Goal: Obtain resource: Download file/media

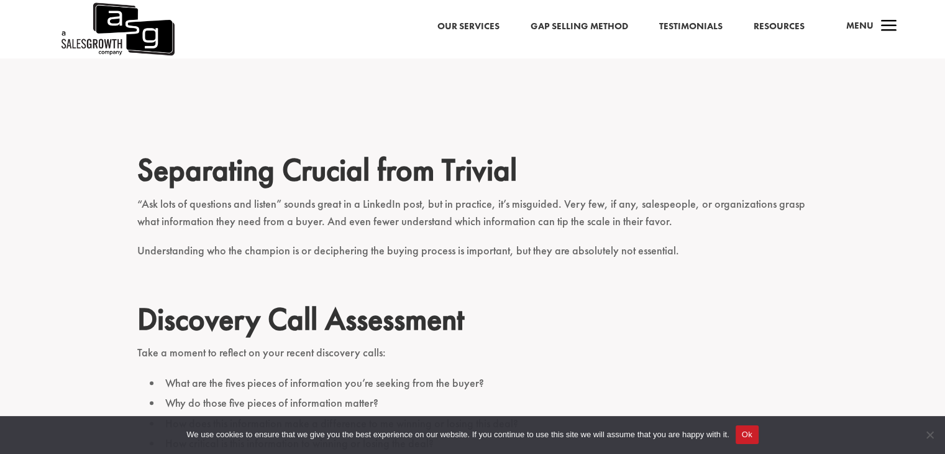
scroll to position [1216, 0]
click at [751, 430] on button "Ok" at bounding box center [747, 434] width 23 height 19
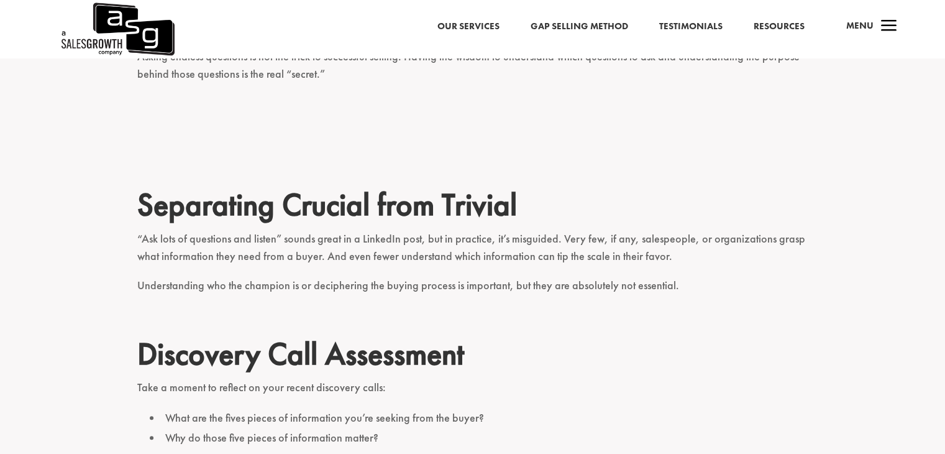
scroll to position [1242, 0]
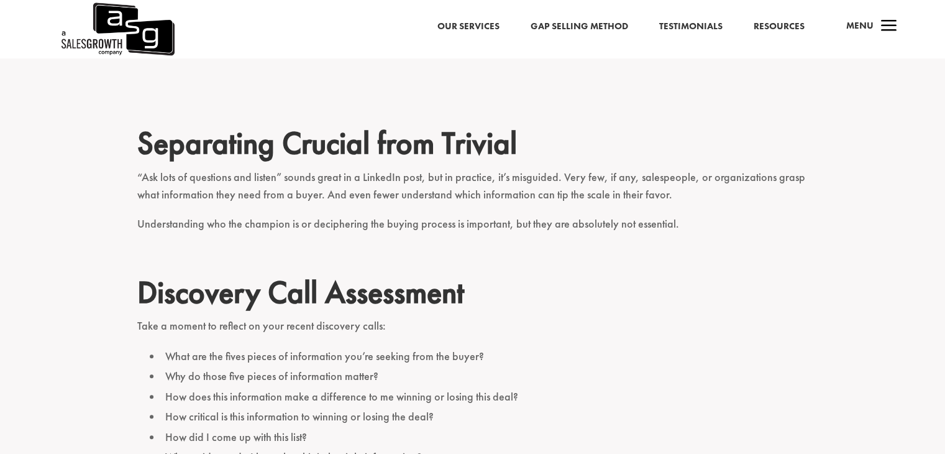
click at [479, 168] on p "“Ask lots of questions and listen” sounds great in a LinkedIn post, but in prac…" at bounding box center [472, 191] width 671 height 47
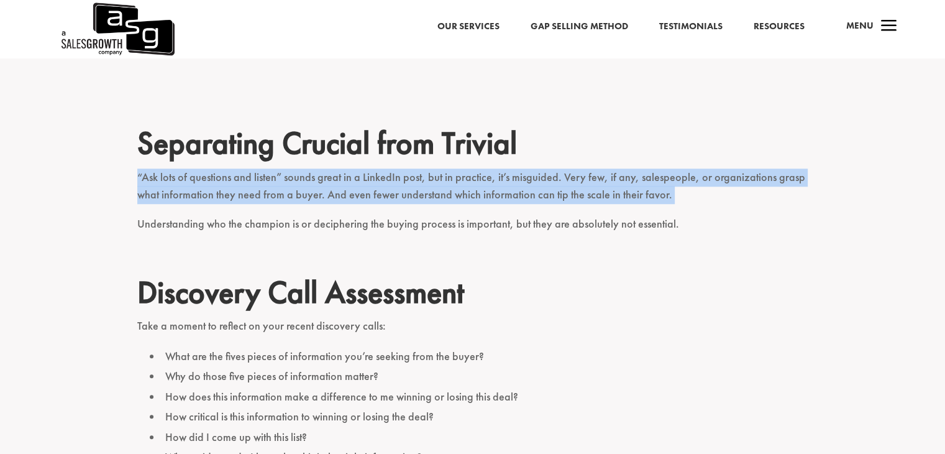
click at [479, 168] on p "“Ask lots of questions and listen” sounds great in a LinkedIn post, but in prac…" at bounding box center [472, 191] width 671 height 47
click at [490, 168] on p "“Ask lots of questions and listen” sounds great in a LinkedIn post, but in prac…" at bounding box center [472, 191] width 671 height 47
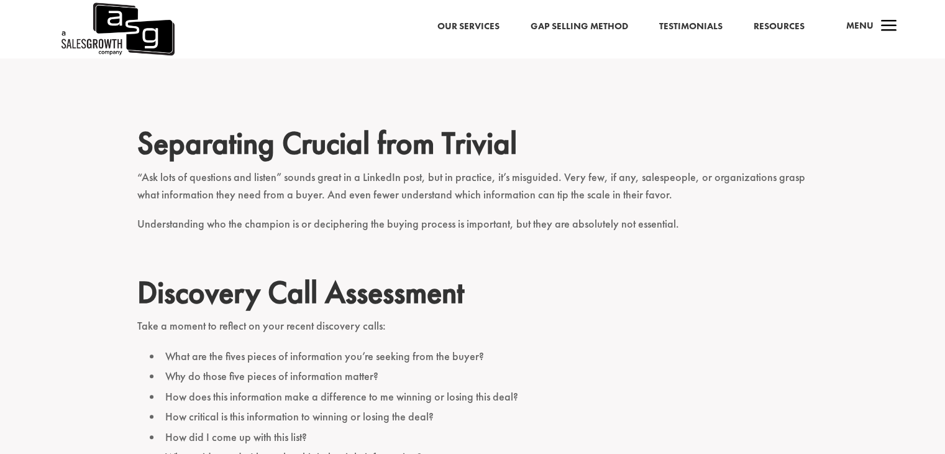
click at [485, 215] on p "Understanding who the champion is or deciphering the buying process is importan…" at bounding box center [472, 229] width 671 height 29
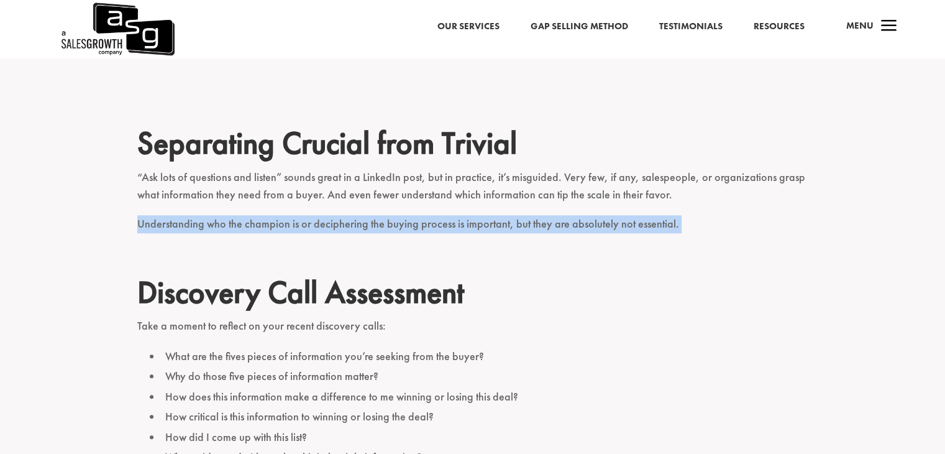
click at [485, 215] on p "Understanding who the champion is or deciphering the buying process is importan…" at bounding box center [472, 229] width 671 height 29
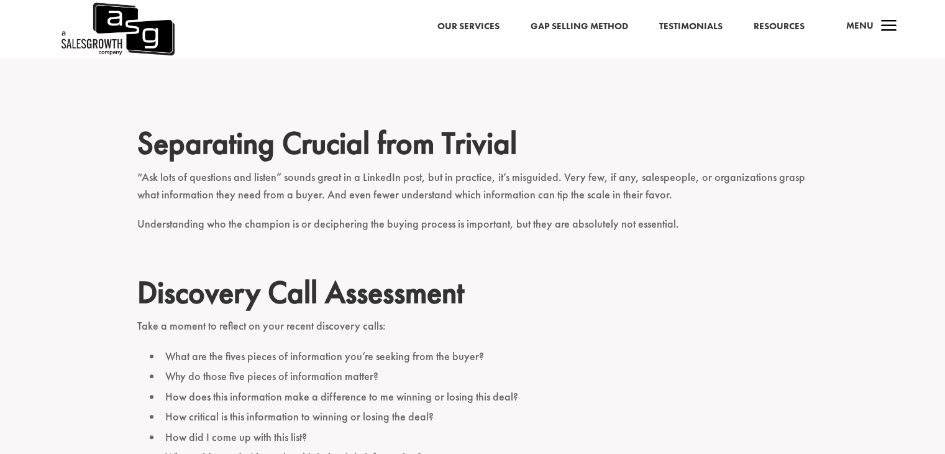
click at [507, 244] on p at bounding box center [472, 258] width 671 height 29
click at [490, 168] on p "“Ask lots of questions and listen” sounds great in a LinkedIn post, but in prac…" at bounding box center [472, 191] width 671 height 47
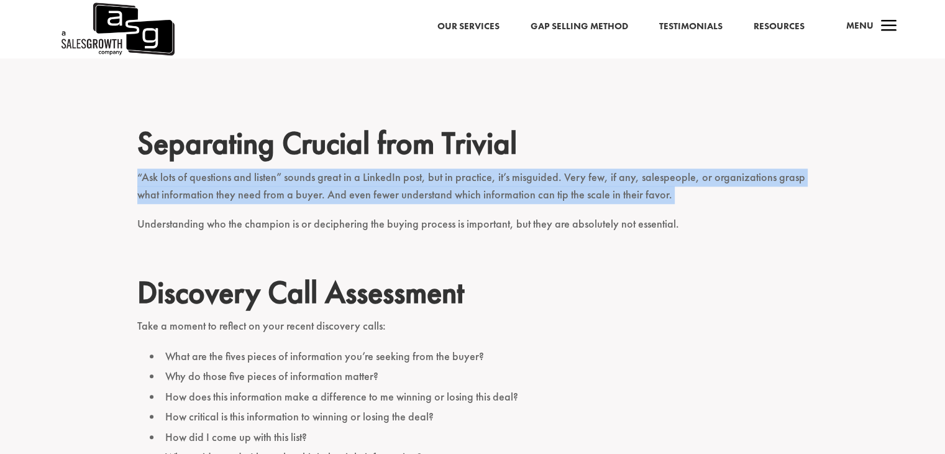
click at [490, 168] on p "“Ask lots of questions and listen” sounds great in a LinkedIn post, but in prac…" at bounding box center [472, 191] width 671 height 47
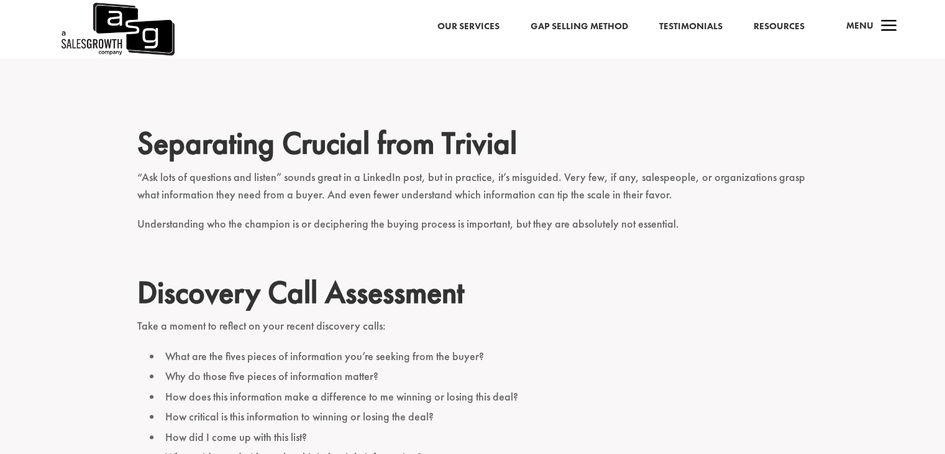
click at [506, 215] on p "Understanding who the champion is or deciphering the buying process is importan…" at bounding box center [472, 229] width 671 height 29
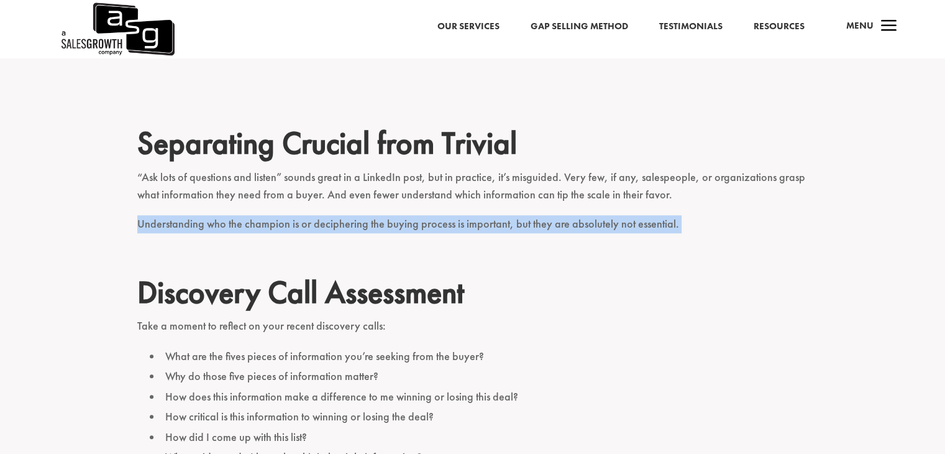
click at [506, 215] on p "Understanding who the champion is or deciphering the buying process is importan…" at bounding box center [472, 229] width 671 height 29
click at [507, 215] on p "Understanding who the champion is or deciphering the buying process is importan…" at bounding box center [472, 229] width 671 height 29
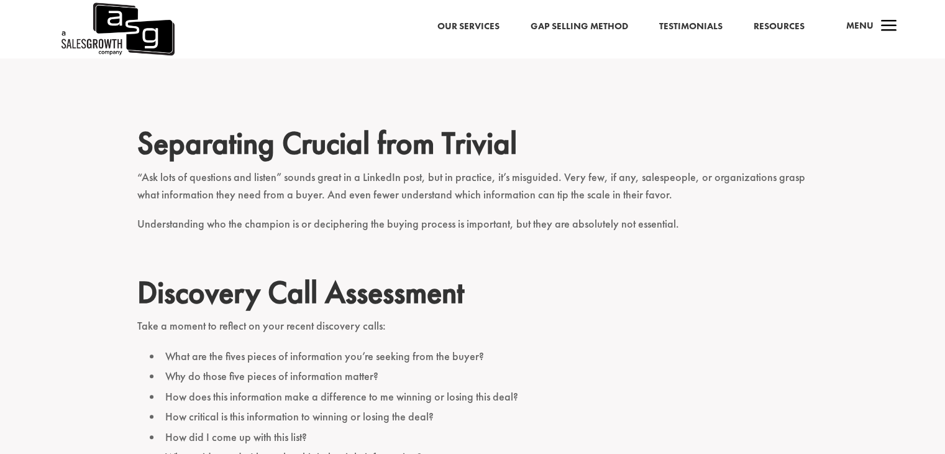
click at [510, 168] on p "“Ask lots of questions and listen” sounds great in a LinkedIn post, but in prac…" at bounding box center [472, 191] width 671 height 47
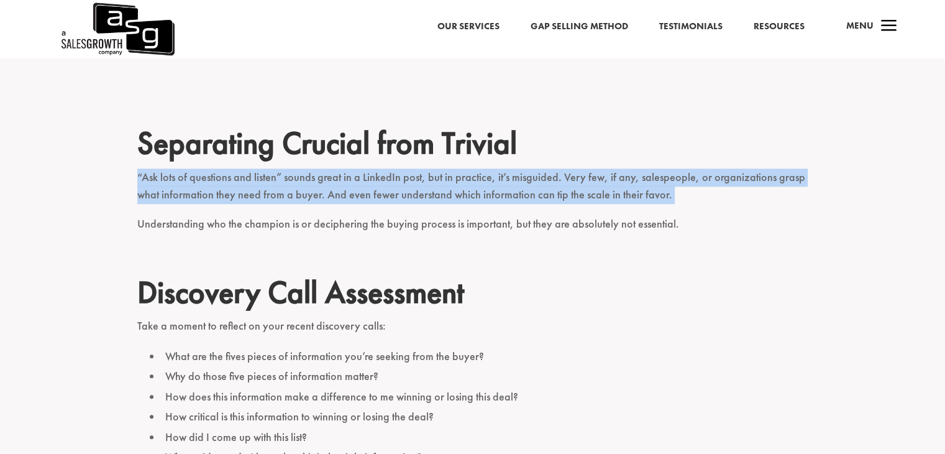
click at [510, 168] on p "“Ask lots of questions and listen” sounds great in a LinkedIn post, but in prac…" at bounding box center [472, 191] width 671 height 47
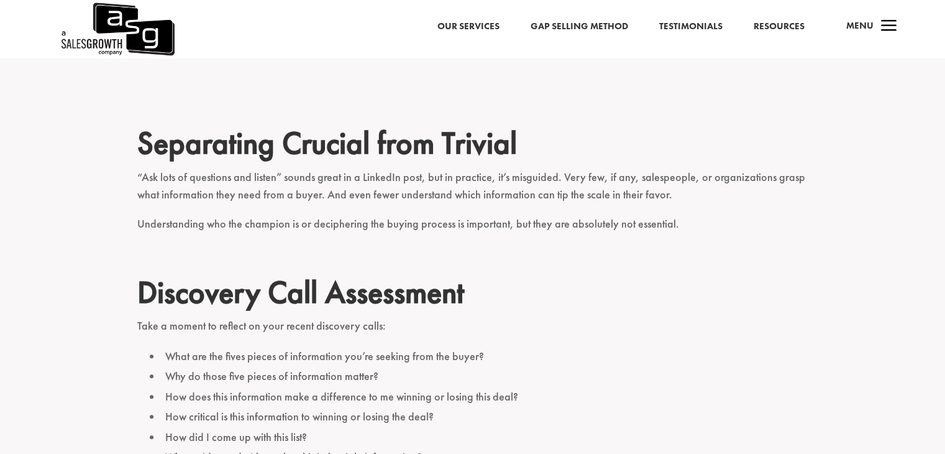
click at [513, 215] on p "Understanding who the champion is or deciphering the buying process is importan…" at bounding box center [472, 229] width 671 height 29
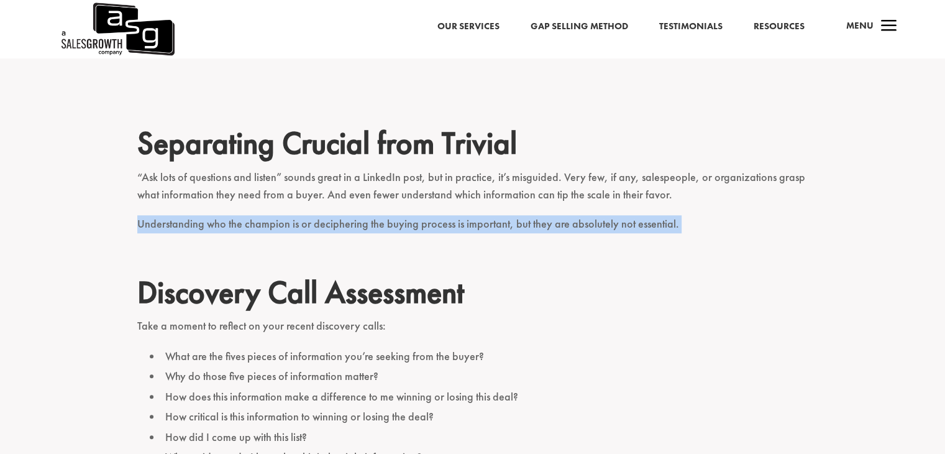
click at [513, 215] on p "Understanding who the champion is or deciphering the buying process is importan…" at bounding box center [472, 229] width 671 height 29
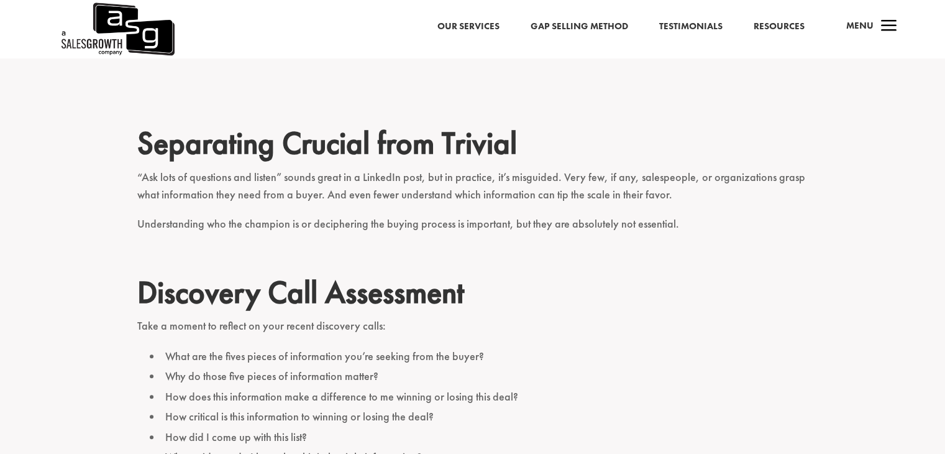
click at [525, 168] on p "“Ask lots of questions and listen” sounds great in a LinkedIn post, but in prac…" at bounding box center [472, 191] width 671 height 47
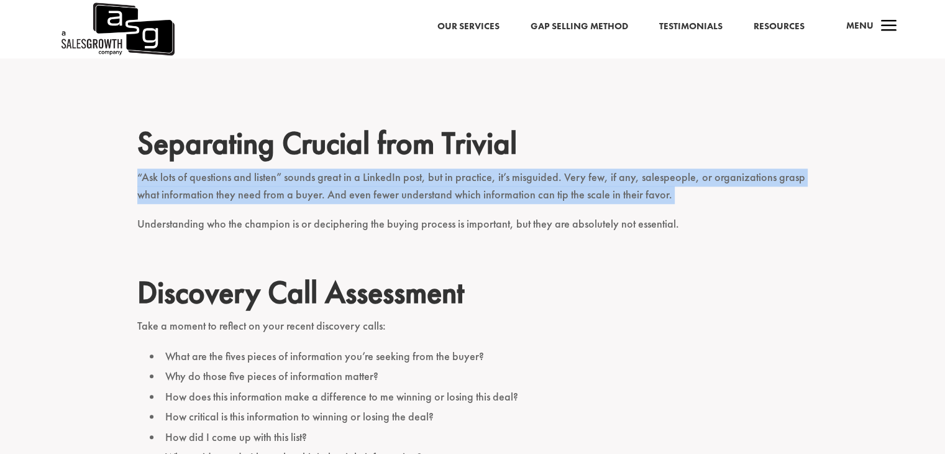
click at [525, 168] on p "“Ask lots of questions and listen” sounds great in a LinkedIn post, but in prac…" at bounding box center [472, 191] width 671 height 47
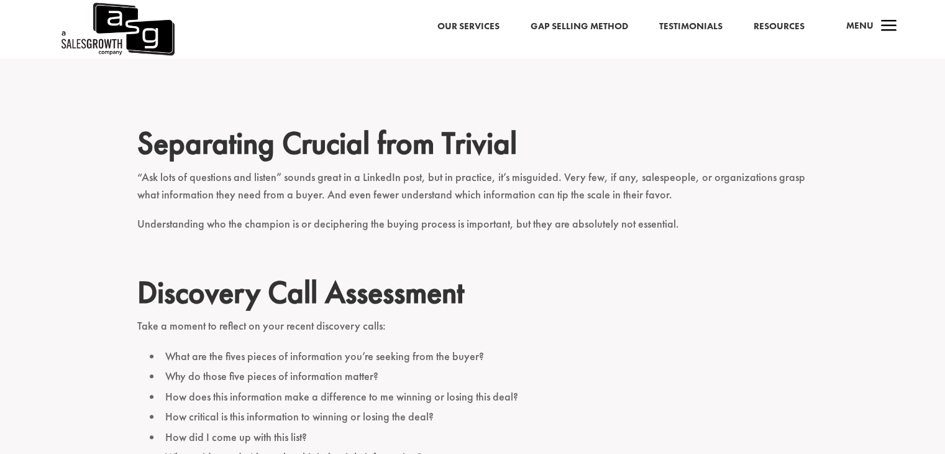
click at [520, 215] on p "Understanding who the champion is or deciphering the buying process is importan…" at bounding box center [472, 229] width 671 height 29
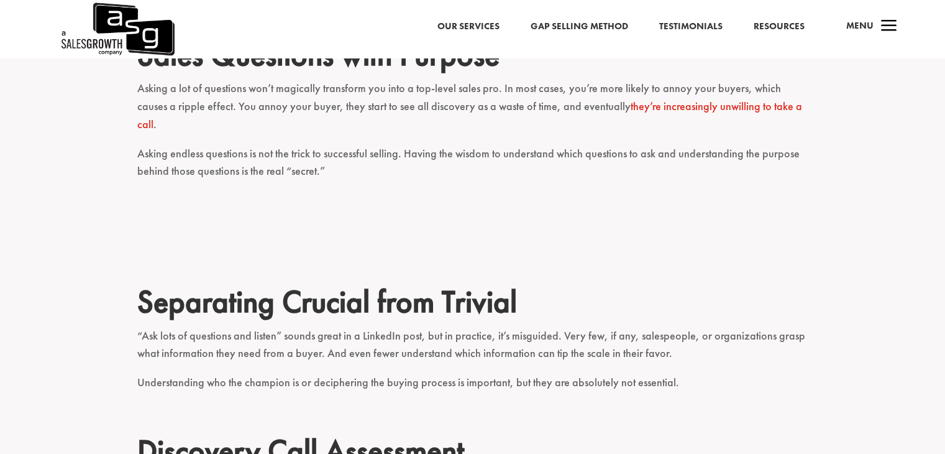
scroll to position [1019, 0]
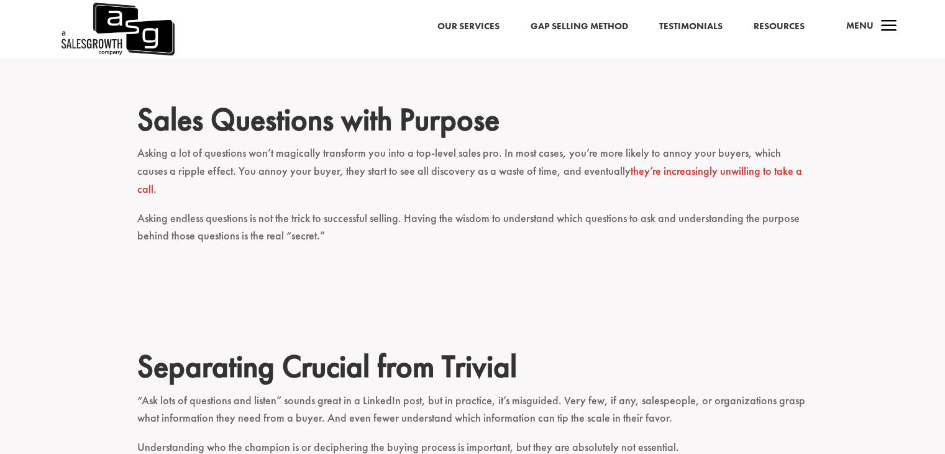
click at [528, 144] on p "Asking a lot of questions won’t magically transform you into a top-level sales …" at bounding box center [472, 176] width 671 height 65
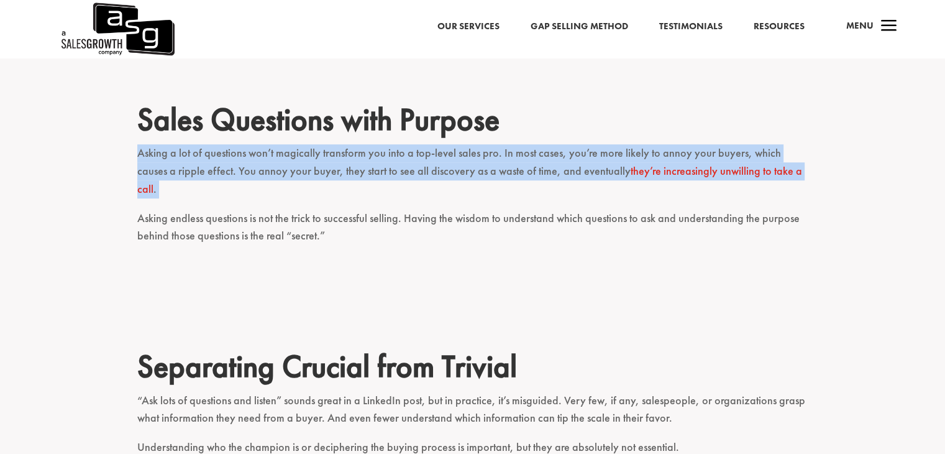
click at [528, 144] on p "Asking a lot of questions won’t magically transform you into a top-level sales …" at bounding box center [472, 176] width 671 height 65
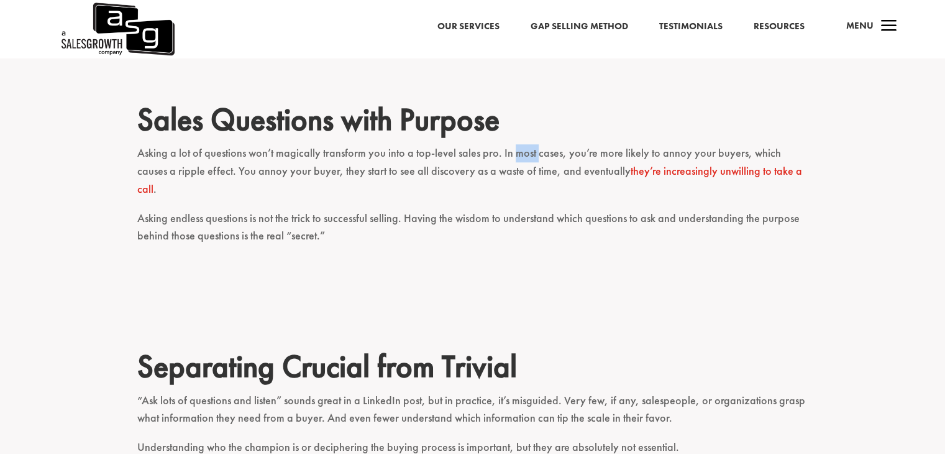
click at [528, 144] on p "Asking a lot of questions won’t magically transform you into a top-level sales …" at bounding box center [472, 176] width 671 height 65
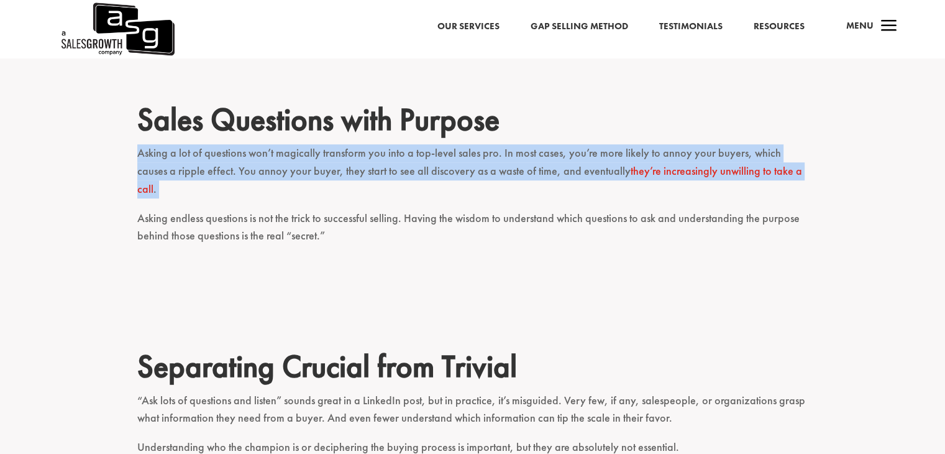
click at [528, 144] on p "Asking a lot of questions won’t magically transform you into a top-level sales …" at bounding box center [472, 176] width 671 height 65
click at [537, 144] on p "Asking a lot of questions won’t magically transform you into a top-level sales …" at bounding box center [472, 176] width 671 height 65
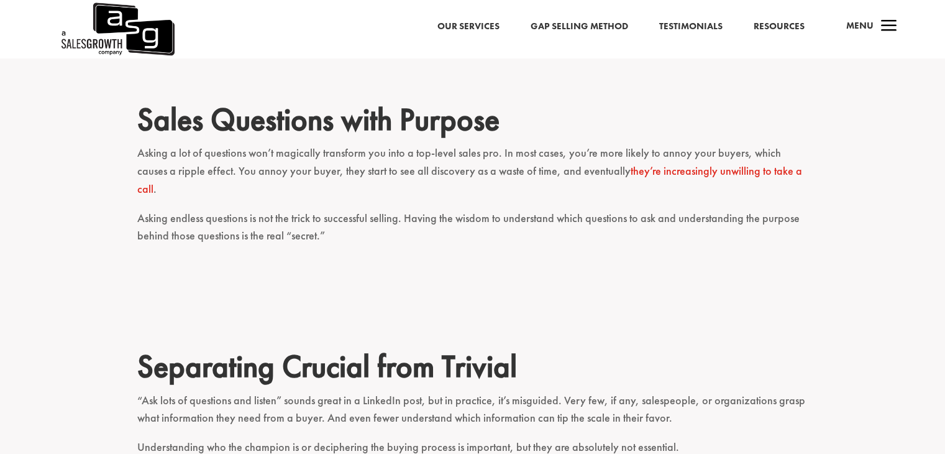
click at [537, 144] on p "Asking a lot of questions won’t magically transform you into a top-level sales …" at bounding box center [472, 176] width 671 height 65
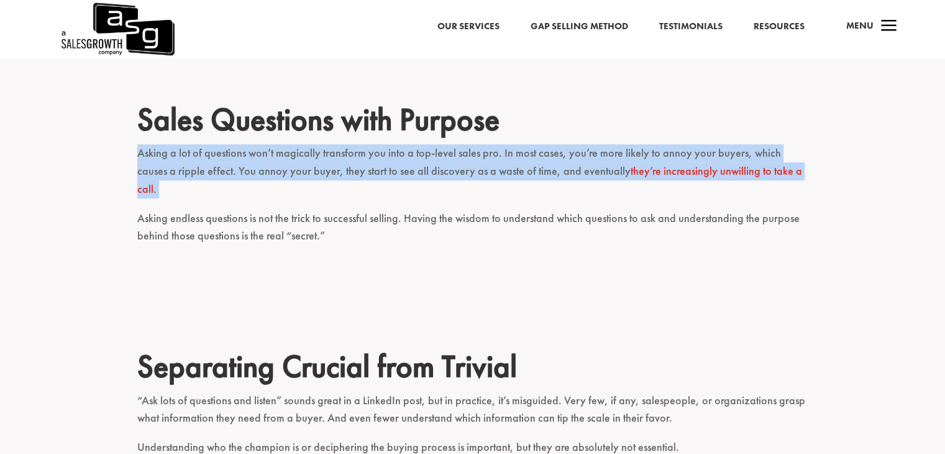
click at [537, 144] on p "Asking a lot of questions won’t magically transform you into a top-level sales …" at bounding box center [472, 176] width 671 height 65
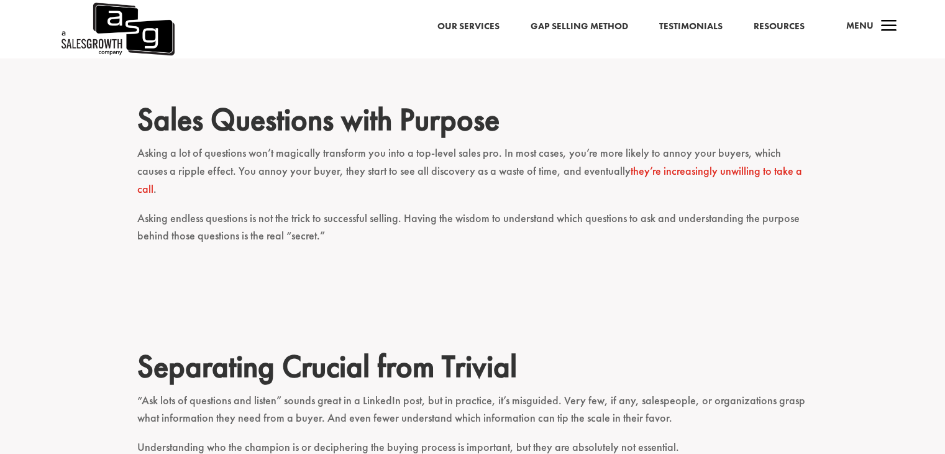
click at [539, 209] on p "Asking endless questions is not the trick to successful selling. Having the wis…" at bounding box center [472, 232] width 671 height 47
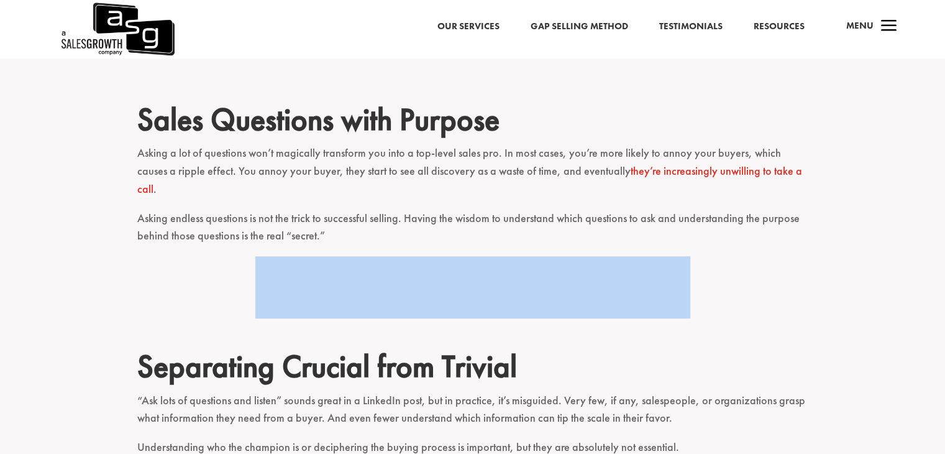
click at [539, 209] on p "Asking endless questions is not the trick to successful selling. Having the wis…" at bounding box center [472, 232] width 671 height 47
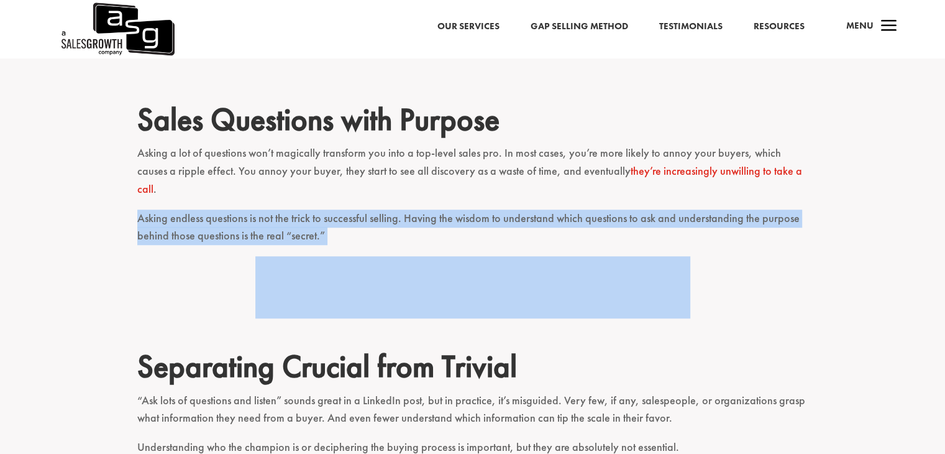
click at [539, 209] on p "Asking endless questions is not the trick to successful selling. Having the wis…" at bounding box center [472, 232] width 671 height 47
click at [557, 209] on p "Asking endless questions is not the trick to successful selling. Having the wis…" at bounding box center [472, 232] width 671 height 47
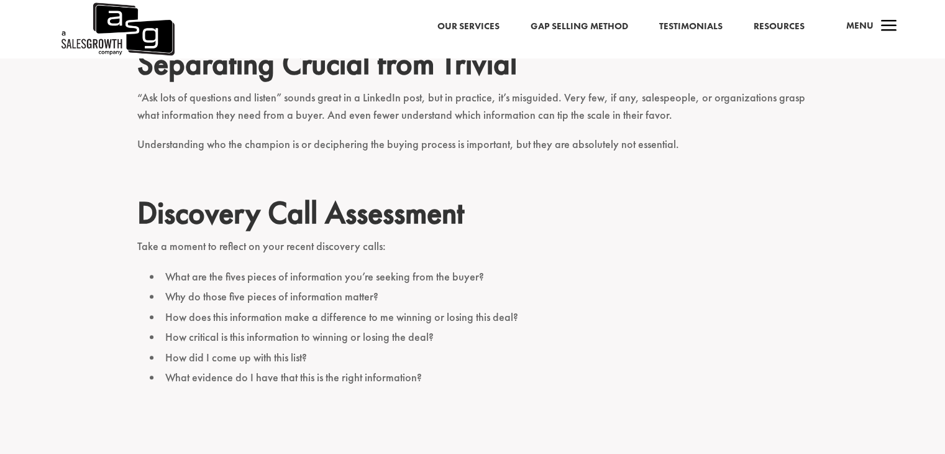
scroll to position [1402, 0]
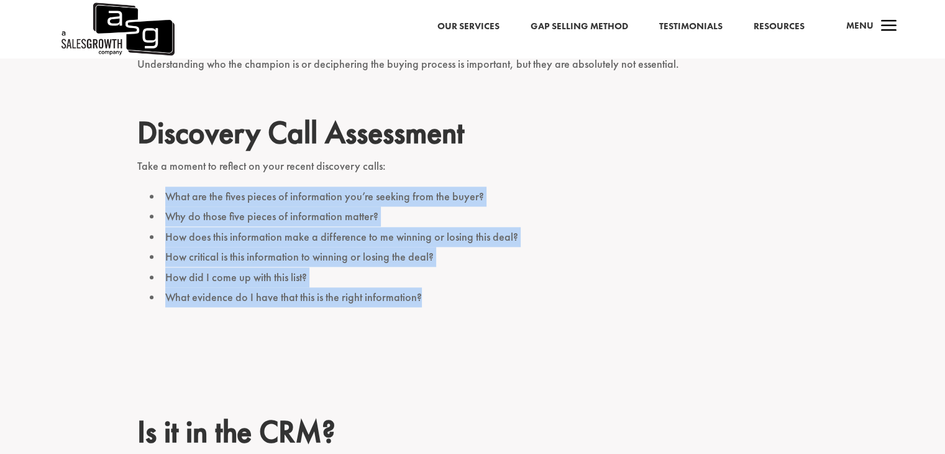
drag, startPoint x: 162, startPoint y: 133, endPoint x: 460, endPoint y: 249, distance: 320.0
click at [460, 249] on ul "What are the fives pieces of information you’re seeking from the buyer? Why do …" at bounding box center [472, 253] width 671 height 135
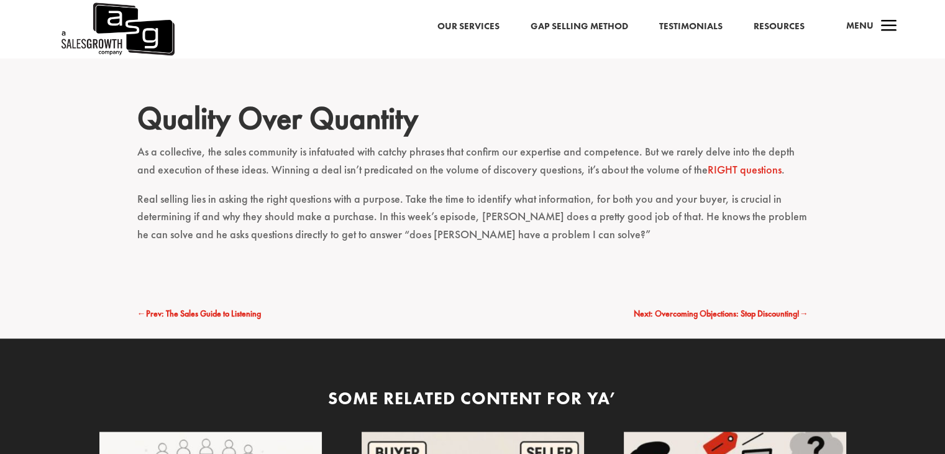
scroll to position [2014, 0]
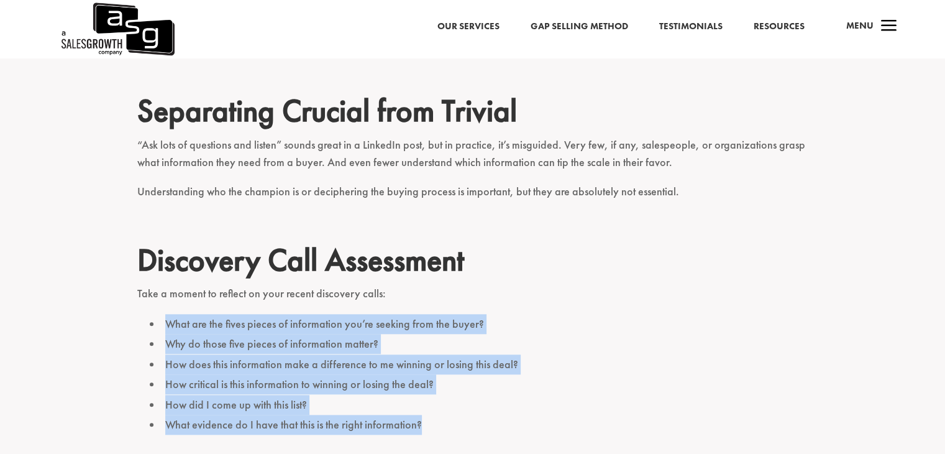
click at [380, 314] on li "What are the fives pieces of information you’re seeking from the buyer?" at bounding box center [479, 324] width 659 height 20
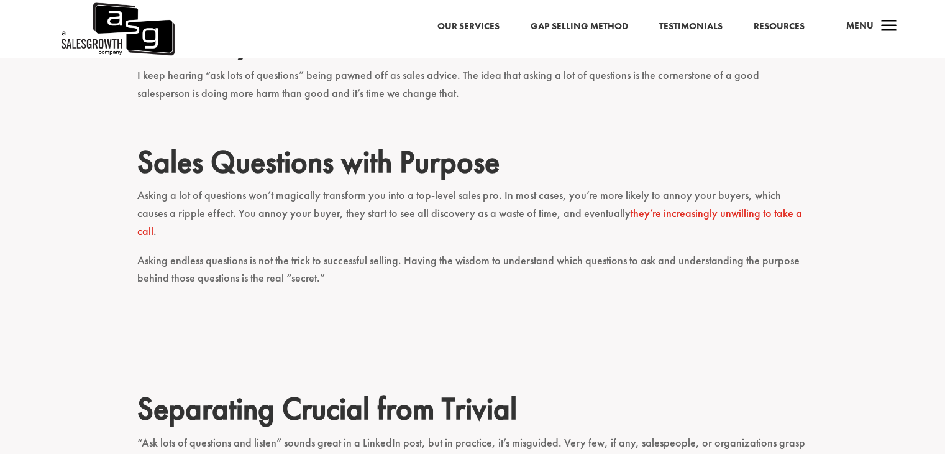
scroll to position [978, 0]
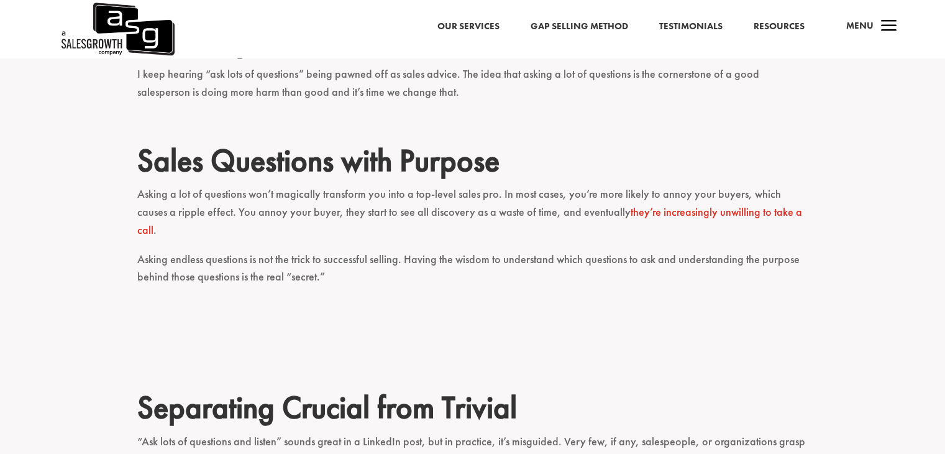
click at [502, 185] on p "Asking a lot of questions won’t magically transform you into a top-level sales …" at bounding box center [472, 217] width 671 height 65
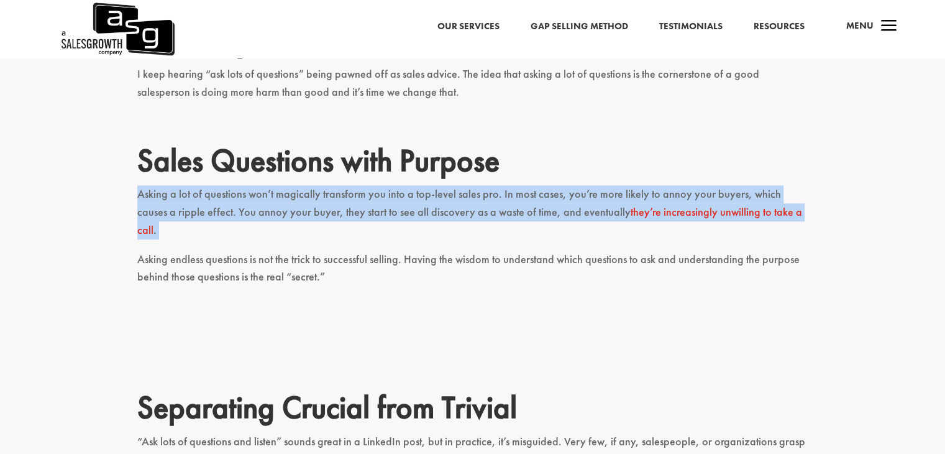
click at [502, 185] on p "Asking a lot of questions won’t magically transform you into a top-level sales …" at bounding box center [472, 217] width 671 height 65
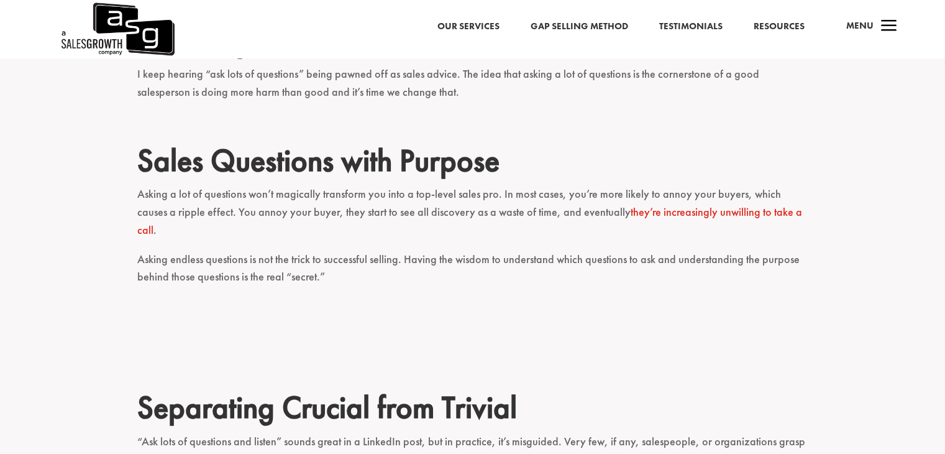
click at [507, 250] on p "Asking endless questions is not the trick to successful selling. Having the wis…" at bounding box center [472, 273] width 671 height 47
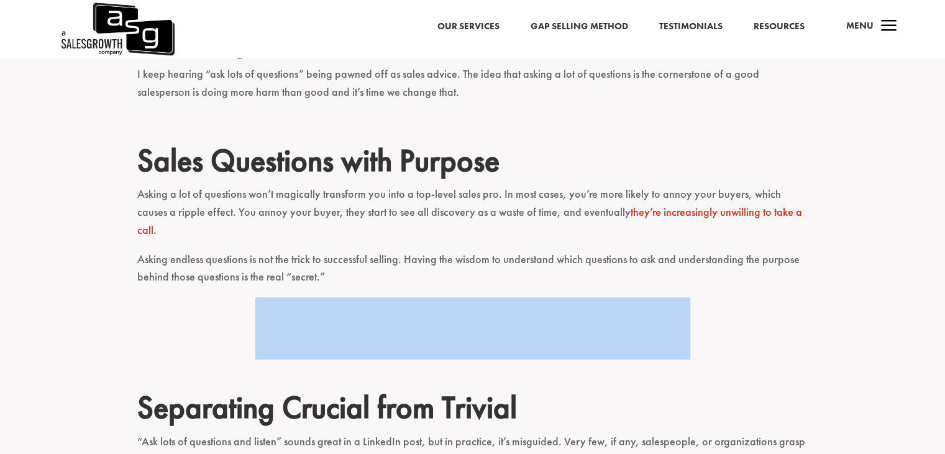
click at [507, 250] on p "Asking endless questions is not the trick to successful selling. Having the wis…" at bounding box center [472, 273] width 671 height 47
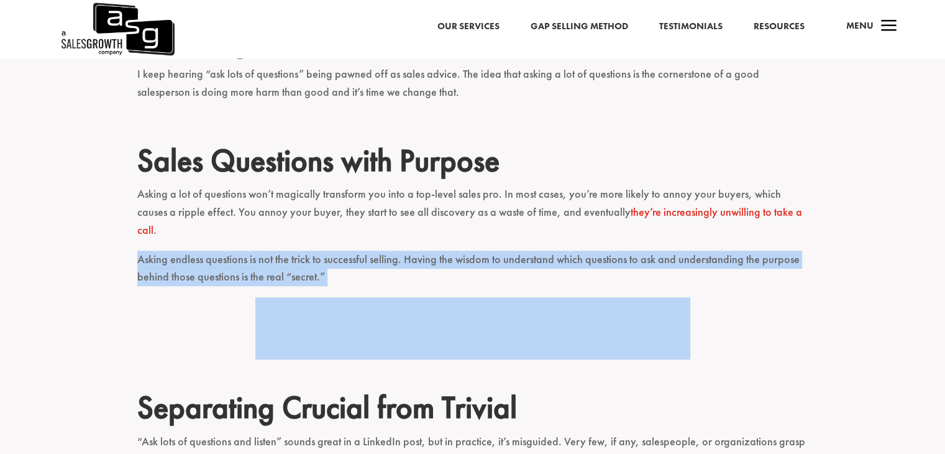
click at [507, 250] on p "Asking endless questions is not the trick to successful selling. Having the wis…" at bounding box center [472, 273] width 671 height 47
click at [531, 250] on p "Asking endless questions is not the trick to successful selling. Having the wis…" at bounding box center [472, 273] width 671 height 47
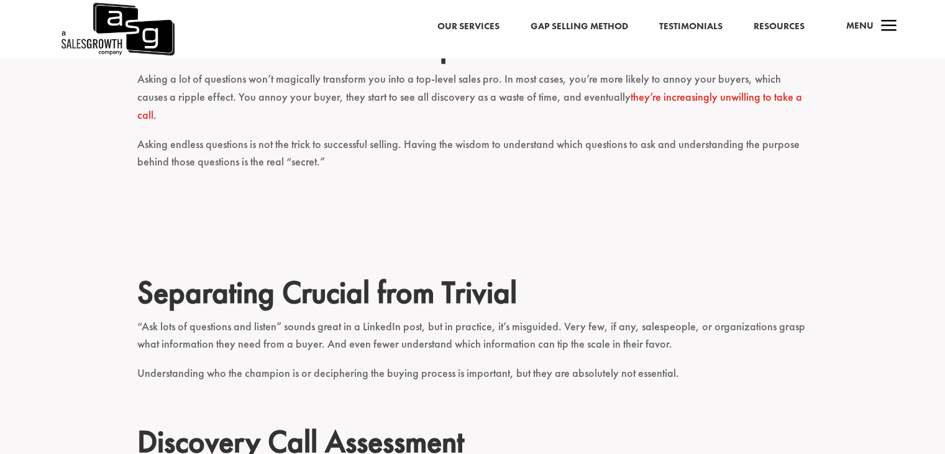
scroll to position [1094, 0]
click at [519, 317] on p "“Ask lots of questions and listen” sounds great in a LinkedIn post, but in prac…" at bounding box center [472, 340] width 671 height 47
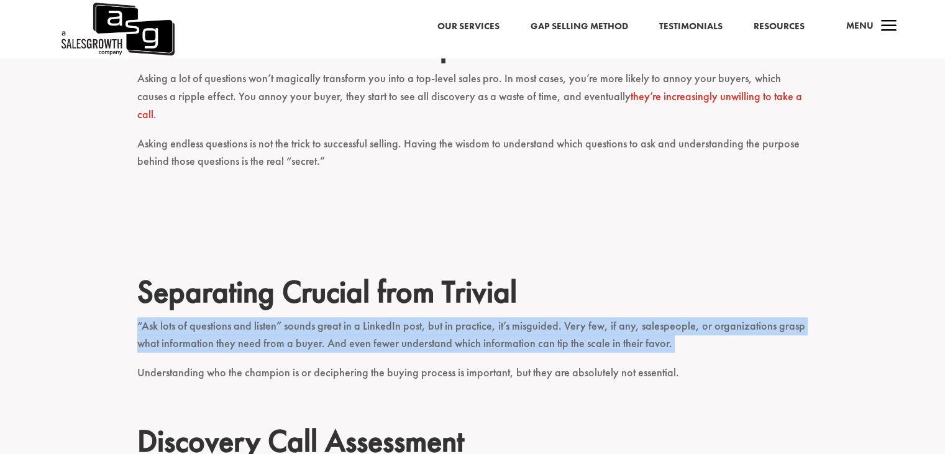
click at [519, 317] on p "“Ask lots of questions and listen” sounds great in a LinkedIn post, but in prac…" at bounding box center [472, 340] width 671 height 47
click at [558, 317] on p "“Ask lots of questions and listen” sounds great in a LinkedIn post, but in prac…" at bounding box center [472, 340] width 671 height 47
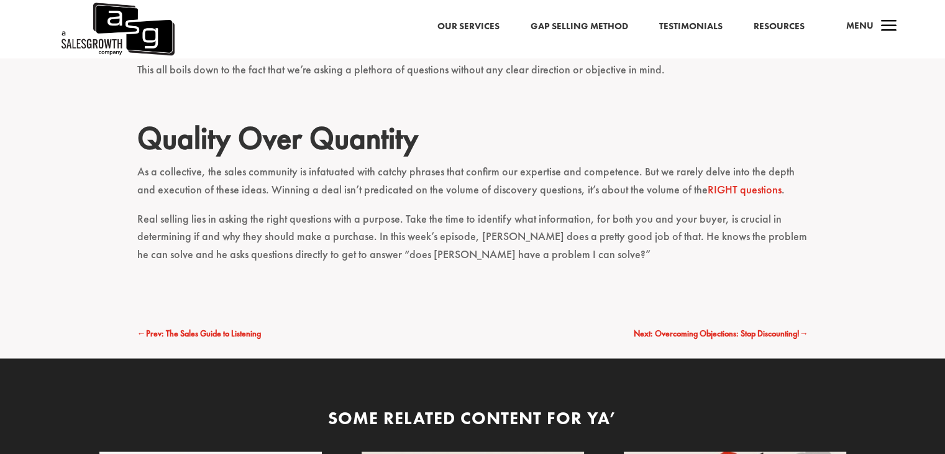
scroll to position [1998, 0]
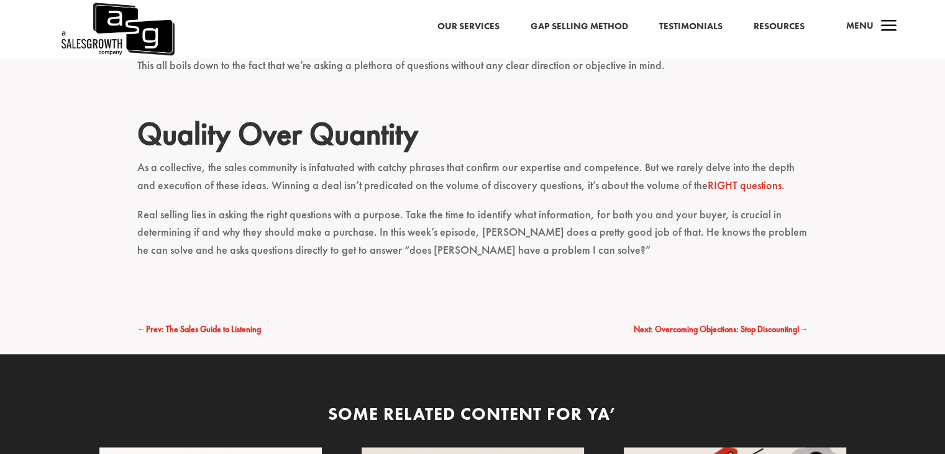
click at [741, 323] on span "Next: Overcoming Objections: Stop Discounting!" at bounding box center [717, 328] width 166 height 11
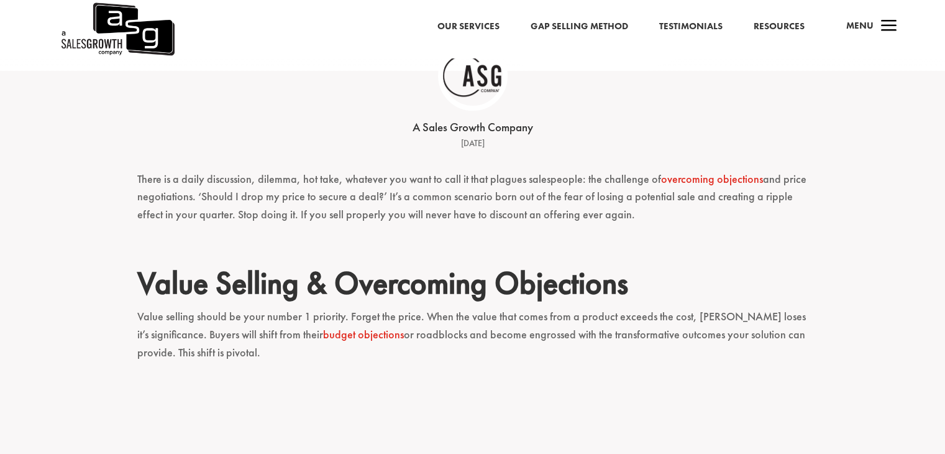
scroll to position [249, 0]
click at [525, 211] on p "There is a daily discussion, dilemma, hot take, whatever you want to call it th…" at bounding box center [472, 202] width 671 height 65
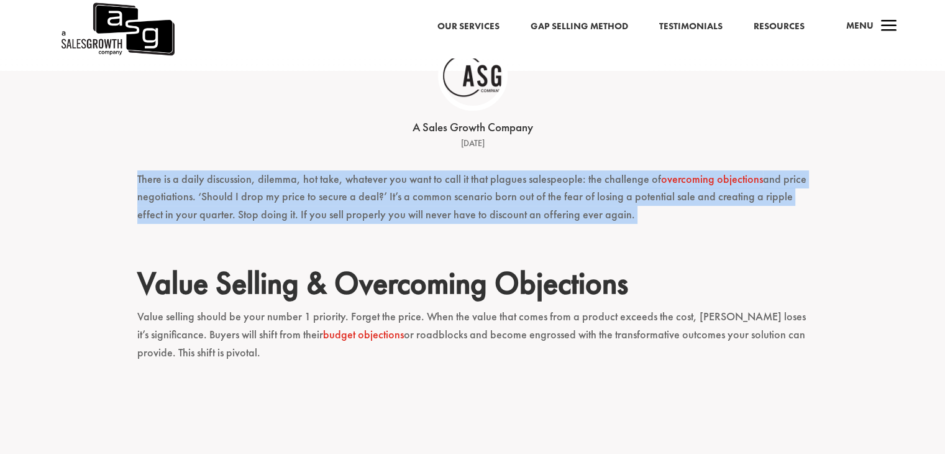
click at [525, 211] on p "There is a daily discussion, dilemma, hot take, whatever you want to call it th…" at bounding box center [472, 202] width 671 height 65
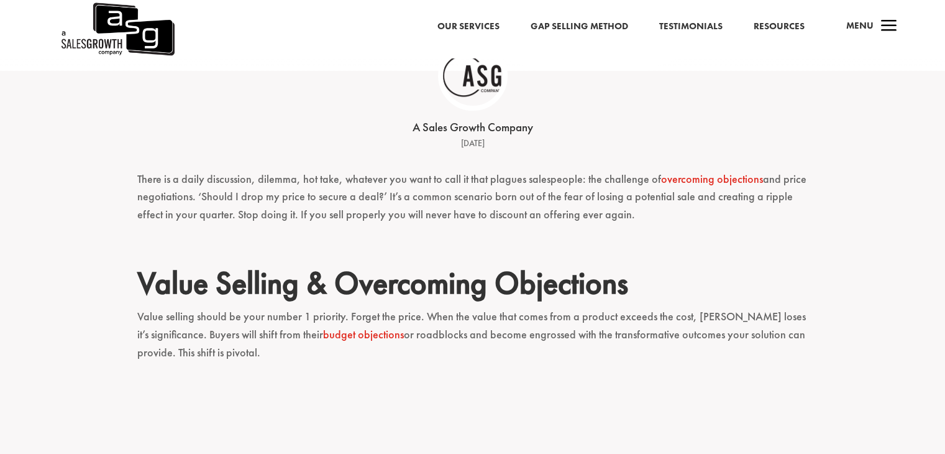
click at [530, 239] on p at bounding box center [472, 249] width 671 height 29
click at [535, 215] on p "There is a daily discussion, dilemma, hot take, whatever you want to call it th…" at bounding box center [472, 202] width 671 height 65
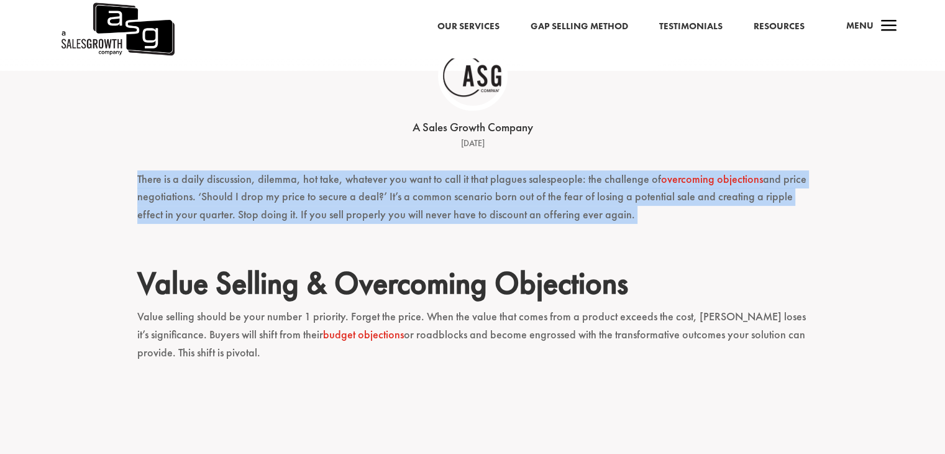
click at [535, 215] on p "There is a daily discussion, dilemma, hot take, whatever you want to call it th…" at bounding box center [472, 202] width 671 height 65
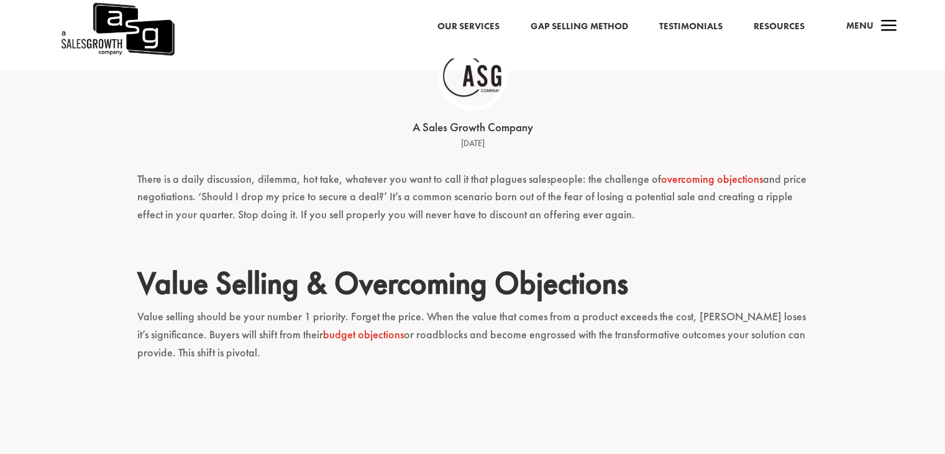
click at [557, 260] on p at bounding box center [472, 249] width 671 height 29
click at [506, 214] on p "There is a daily discussion, dilemma, hot take, whatever you want to call it th…" at bounding box center [472, 202] width 671 height 65
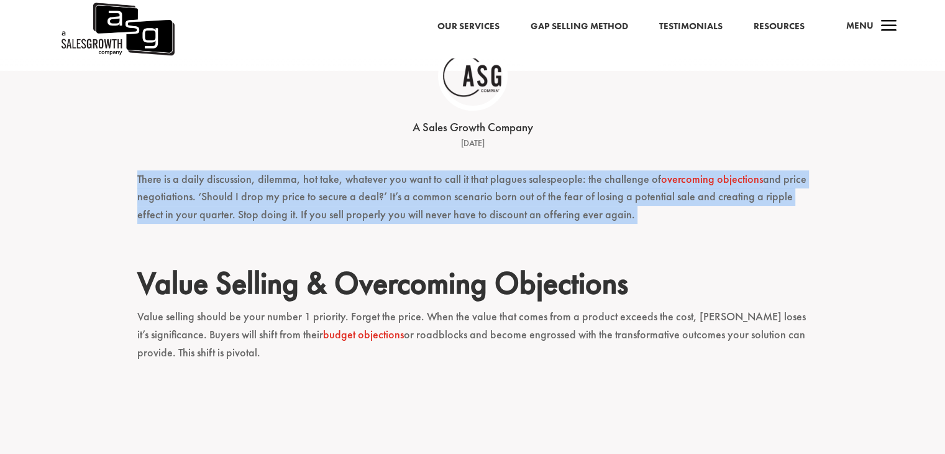
click at [506, 214] on p "There is a daily discussion, dilemma, hot take, whatever you want to call it th…" at bounding box center [472, 202] width 671 height 65
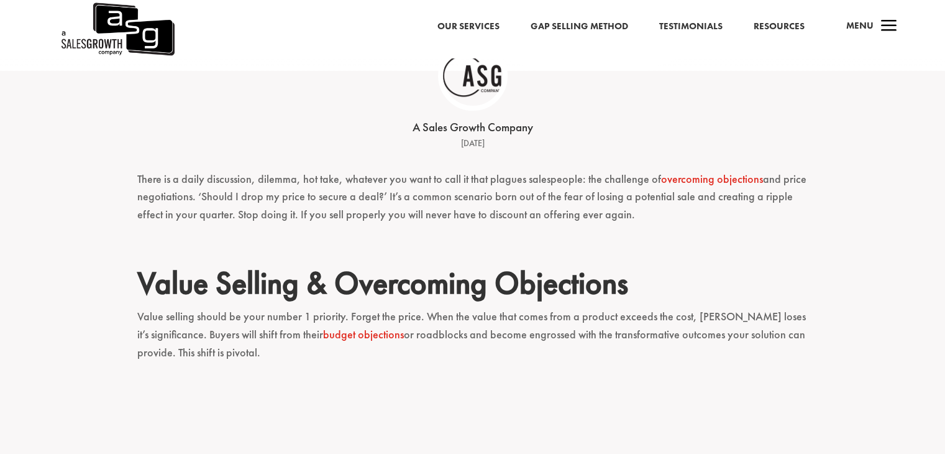
click at [536, 244] on p at bounding box center [472, 249] width 671 height 29
click at [506, 207] on p "There is a daily discussion, dilemma, hot take, whatever you want to call it th…" at bounding box center [472, 202] width 671 height 65
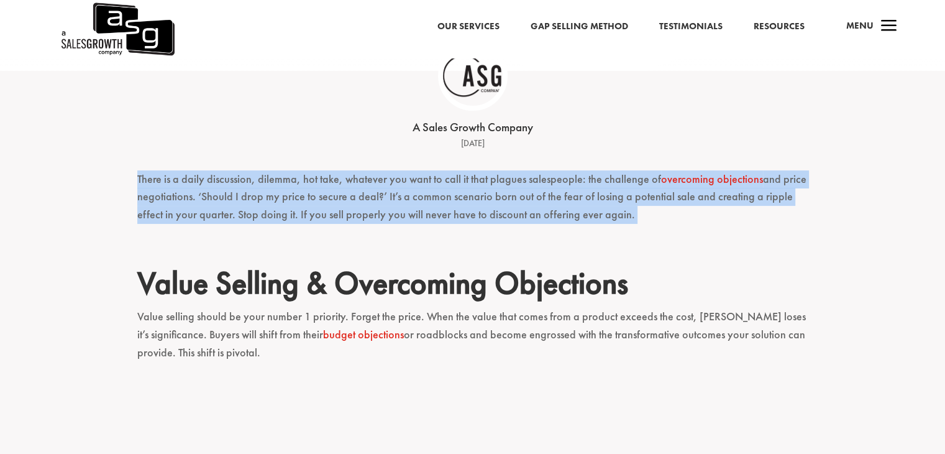
click at [506, 207] on p "There is a daily discussion, dilemma, hot take, whatever you want to call it th…" at bounding box center [472, 202] width 671 height 65
click at [520, 213] on p "There is a daily discussion, dilemma, hot take, whatever you want to call it th…" at bounding box center [472, 202] width 671 height 65
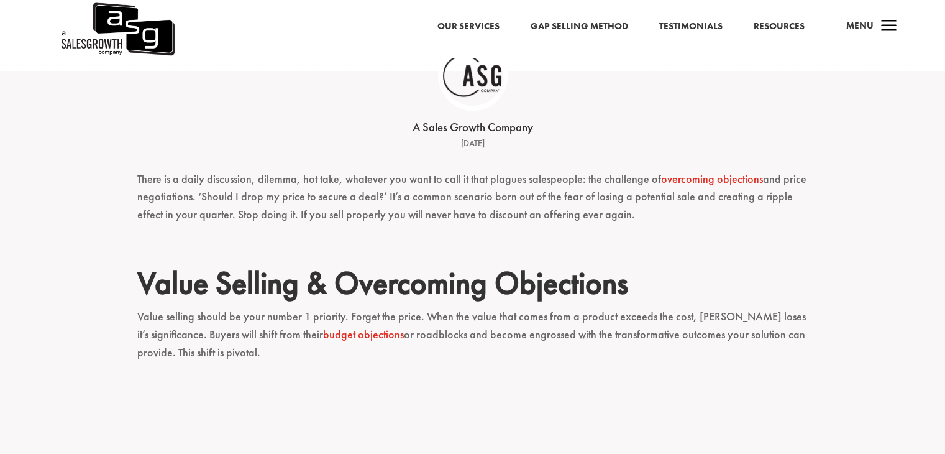
click at [521, 201] on p "There is a daily discussion, dilemma, hot take, whatever you want to call it th…" at bounding box center [472, 202] width 671 height 65
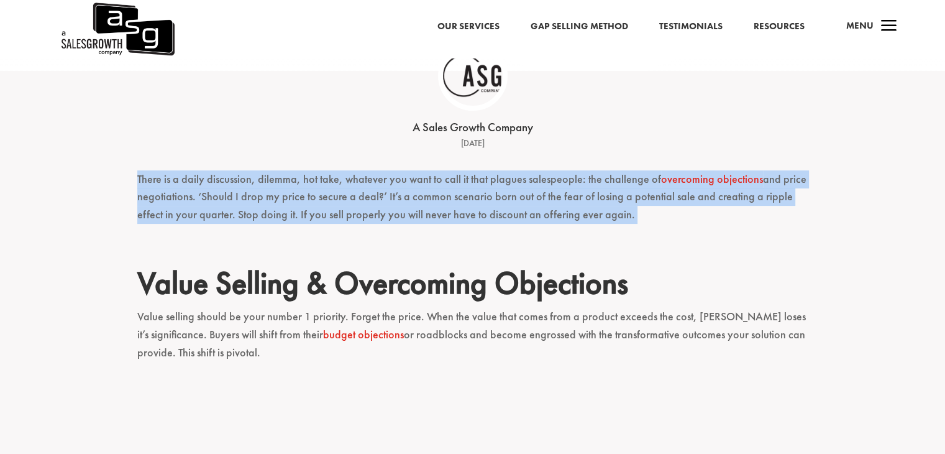
click at [521, 201] on p "There is a daily discussion, dilemma, hot take, whatever you want to call it th…" at bounding box center [472, 202] width 671 height 65
click at [525, 209] on p "There is a daily discussion, dilemma, hot take, whatever you want to call it th…" at bounding box center [472, 202] width 671 height 65
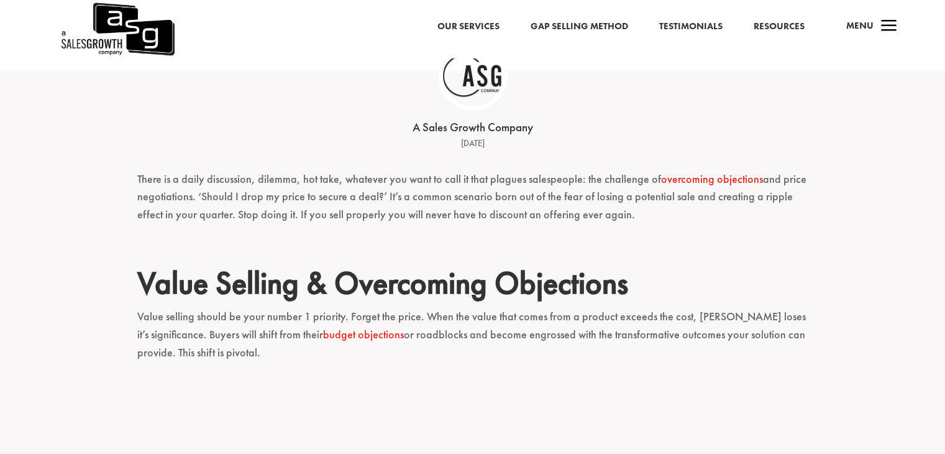
click at [515, 194] on p "There is a daily discussion, dilemma, hot take, whatever you want to call it th…" at bounding box center [472, 202] width 671 height 65
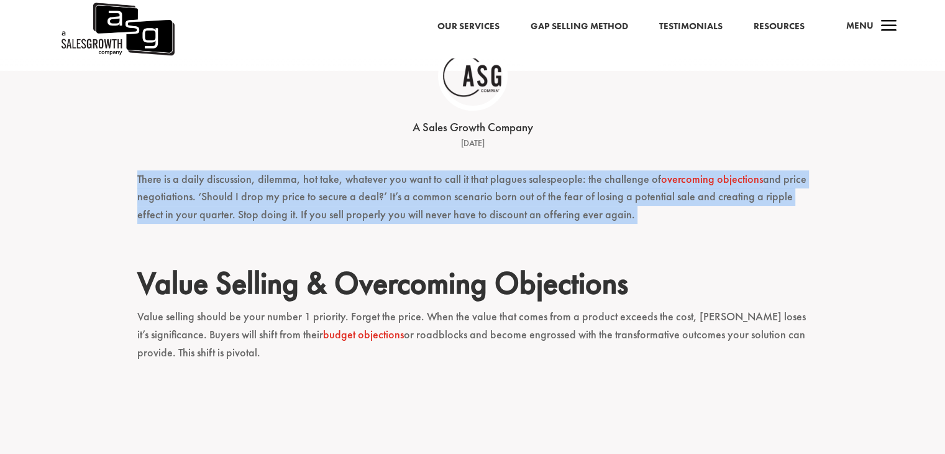
click at [515, 194] on p "There is a daily discussion, dilemma, hot take, whatever you want to call it th…" at bounding box center [472, 202] width 671 height 65
click at [513, 209] on p "There is a daily discussion, dilemma, hot take, whatever you want to call it th…" at bounding box center [472, 202] width 671 height 65
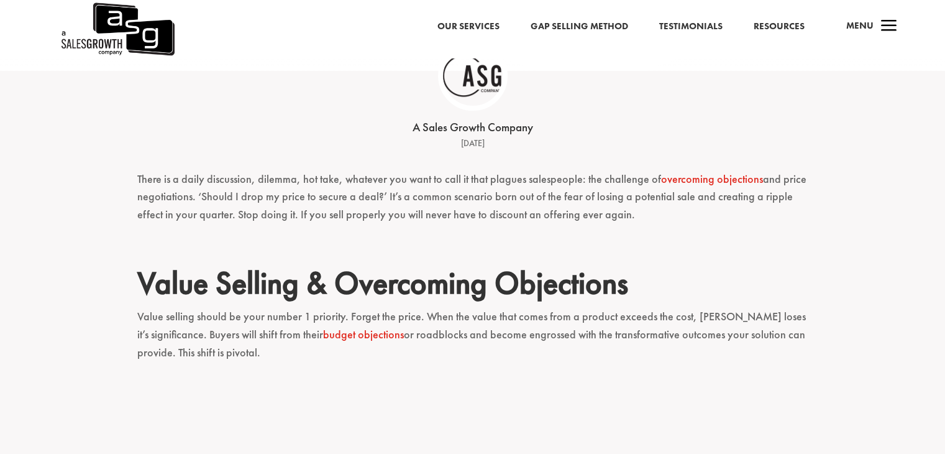
click at [511, 211] on p "There is a daily discussion, dilemma, hot take, whatever you want to call it th…" at bounding box center [472, 202] width 671 height 65
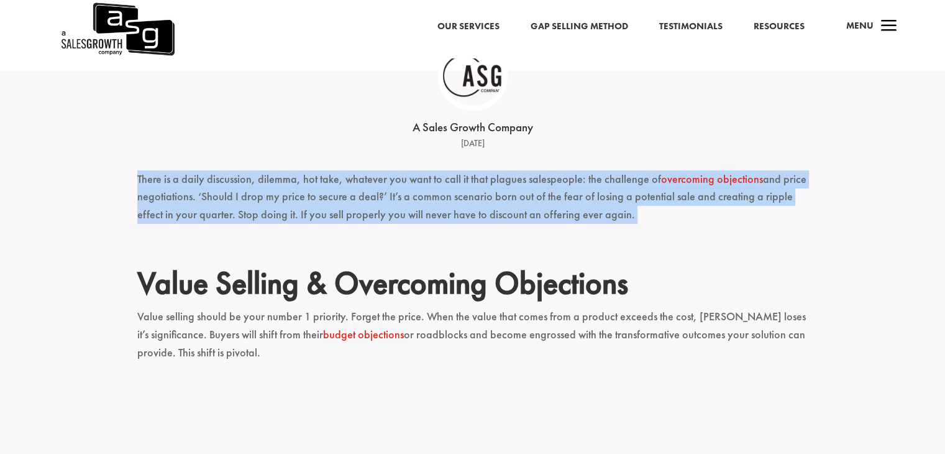
click at [511, 211] on p "There is a daily discussion, dilemma, hot take, whatever you want to call it th…" at bounding box center [472, 202] width 671 height 65
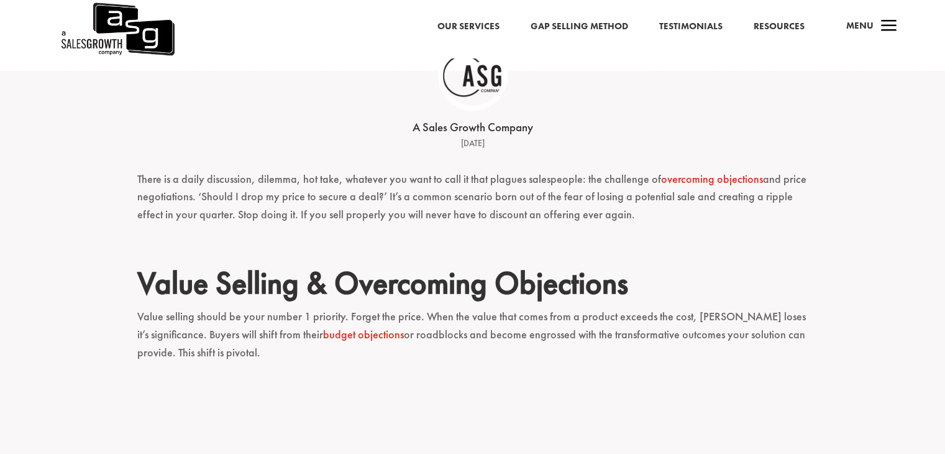
click at [655, 200] on p "There is a daily discussion, dilemma, hot take, whatever you want to call it th…" at bounding box center [472, 202] width 671 height 65
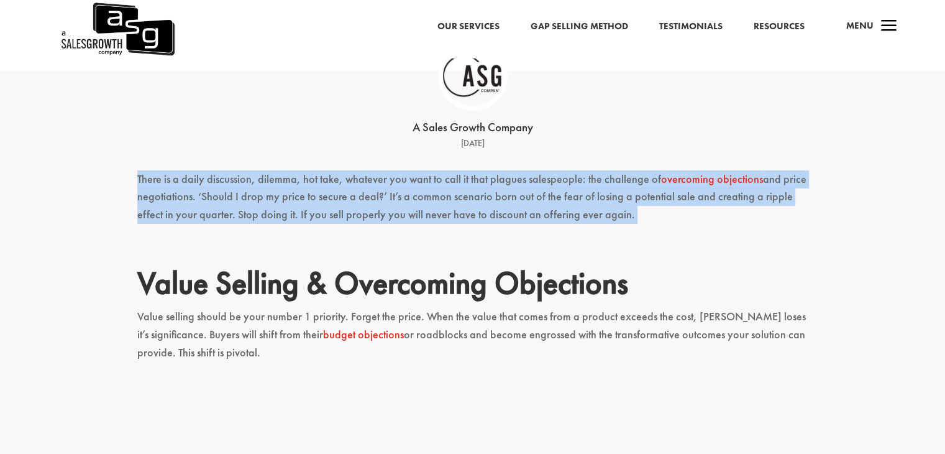
click at [655, 200] on p "There is a daily discussion, dilemma, hot take, whatever you want to call it th…" at bounding box center [472, 202] width 671 height 65
click at [669, 221] on p "There is a daily discussion, dilemma, hot take, whatever you want to call it th…" at bounding box center [472, 202] width 671 height 65
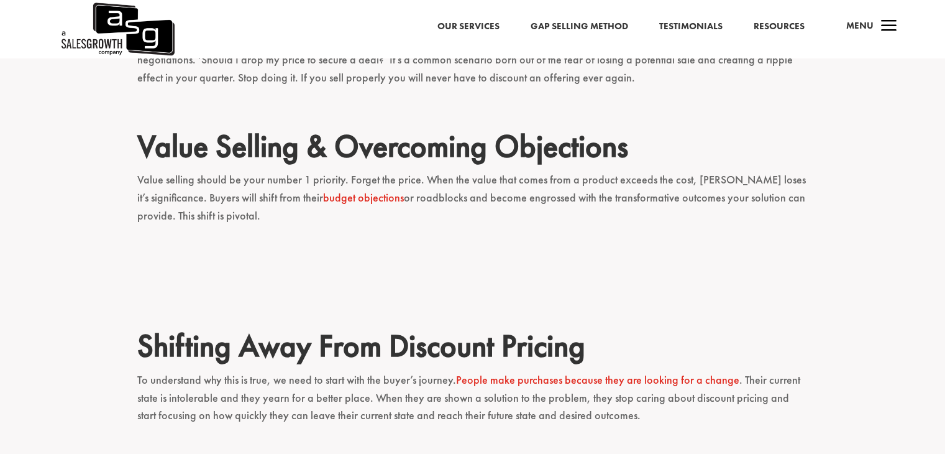
scroll to position [385, 0]
click at [639, 200] on p "Value selling should be your number 1 priority. Forget the price. When the valu…" at bounding box center [472, 203] width 671 height 65
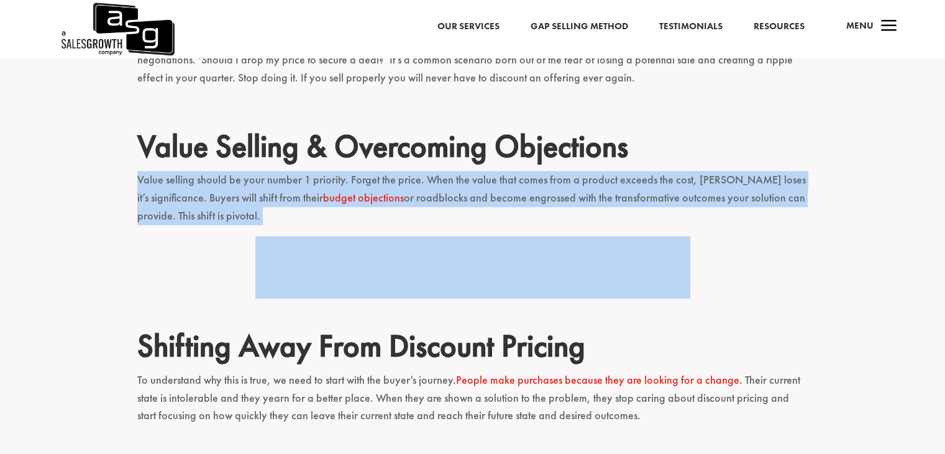
click at [639, 200] on p "Value selling should be your number 1 priority. Forget the price. When the valu…" at bounding box center [472, 203] width 671 height 65
click at [642, 204] on p "Value selling should be your number 1 priority. Forget the price. When the valu…" at bounding box center [472, 203] width 671 height 65
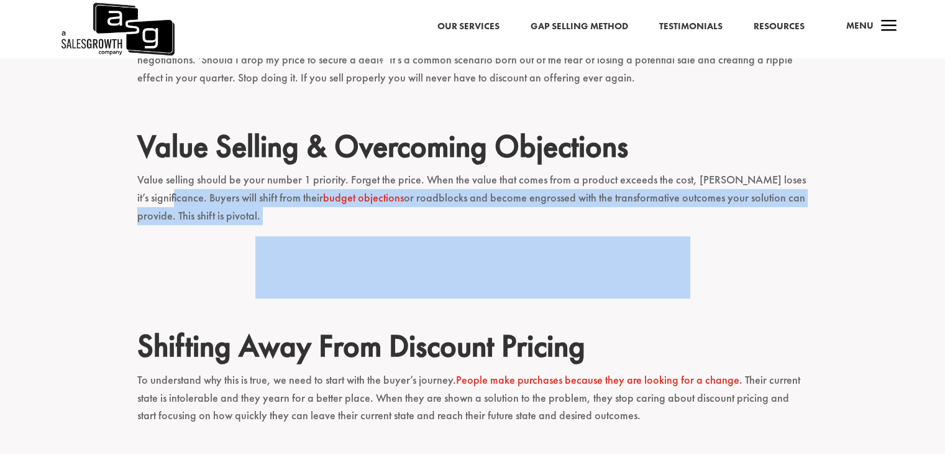
drag, startPoint x: 139, startPoint y: 202, endPoint x: 221, endPoint y: 242, distance: 91.5
click at [222, 241] on div at bounding box center [472, 267] width 671 height 62
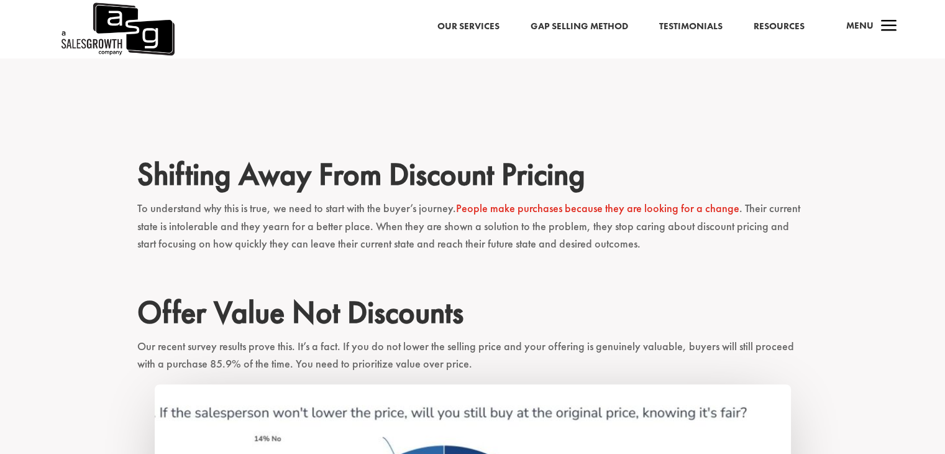
scroll to position [559, 0]
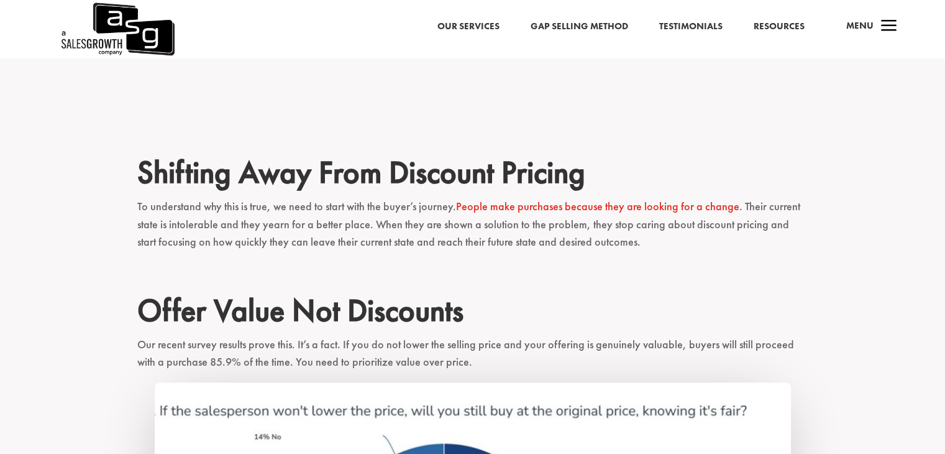
click at [238, 224] on p "To understand why this is true, we need to start with the buyer’s journey. Peop…" at bounding box center [472, 230] width 671 height 65
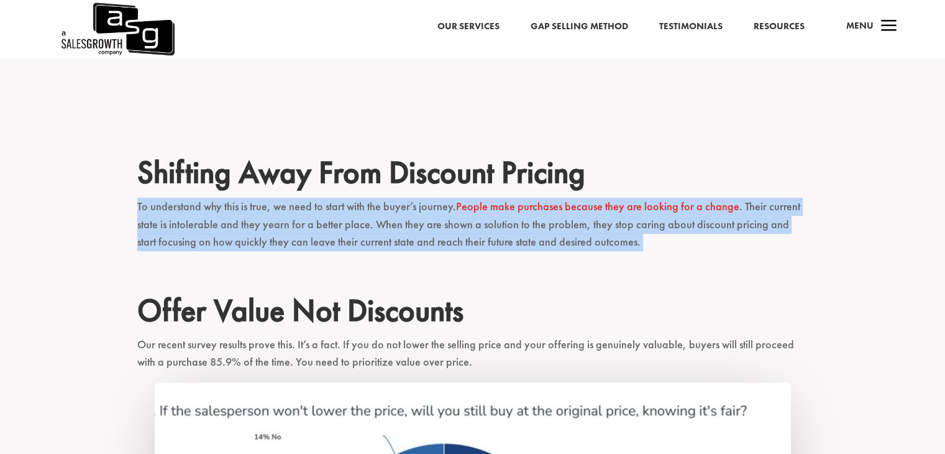
click at [238, 224] on p "To understand why this is true, we need to start with the buyer’s journey. Peop…" at bounding box center [472, 230] width 671 height 65
click at [254, 230] on p "To understand why this is true, we need to start with the buyer’s journey. Peop…" at bounding box center [472, 230] width 671 height 65
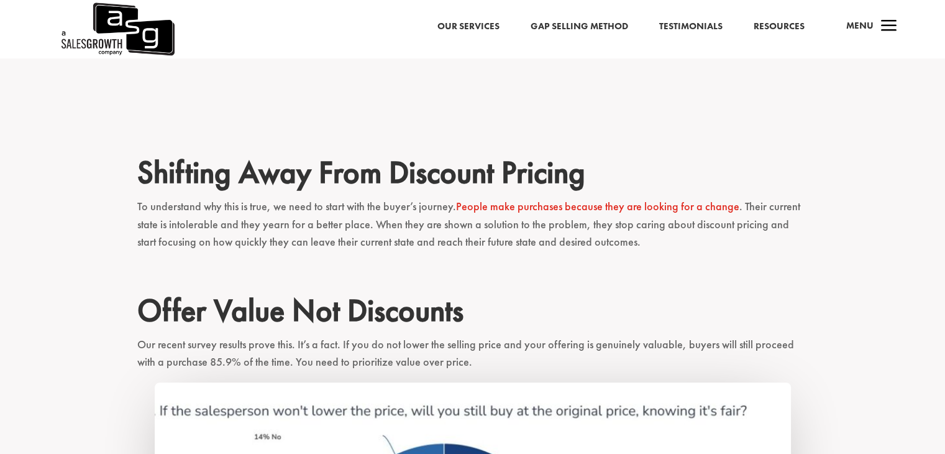
click at [252, 184] on h2 "Shifting Away From Discount Pricing" at bounding box center [472, 176] width 671 height 44
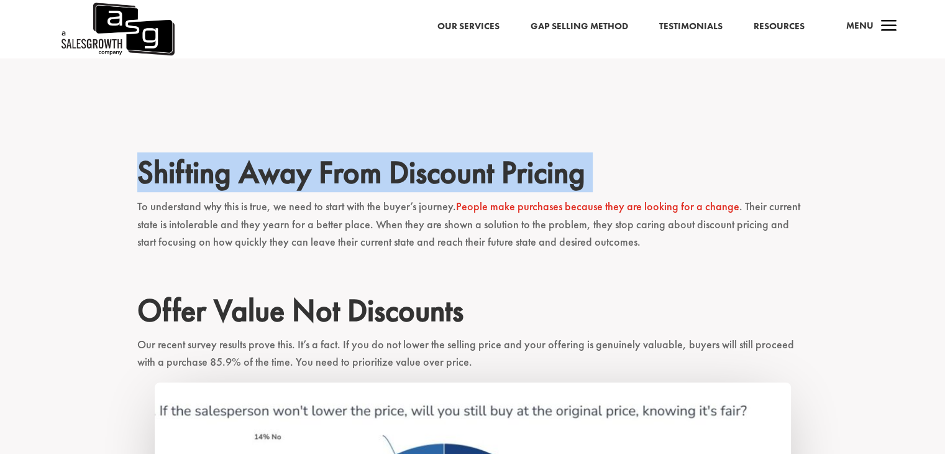
click at [252, 184] on h2 "Shifting Away From Discount Pricing" at bounding box center [472, 176] width 671 height 44
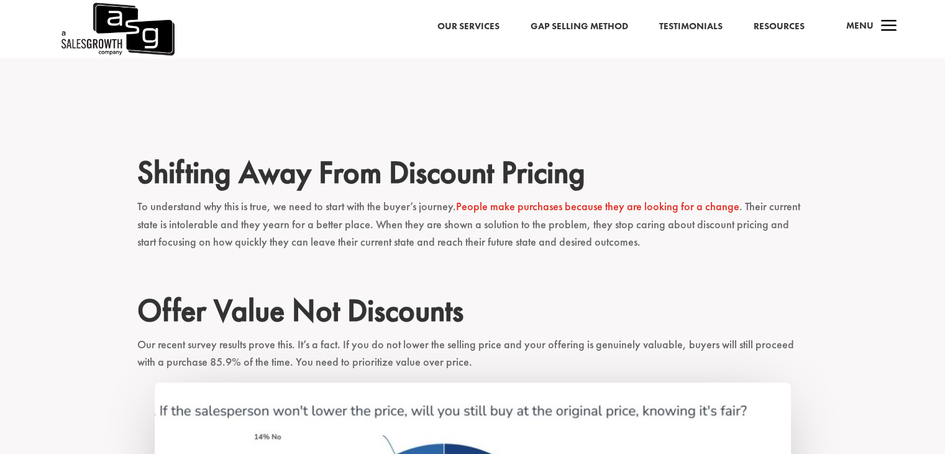
click at [281, 202] on p "To understand why this is true, we need to start with the buyer’s journey. Peop…" at bounding box center [472, 230] width 671 height 65
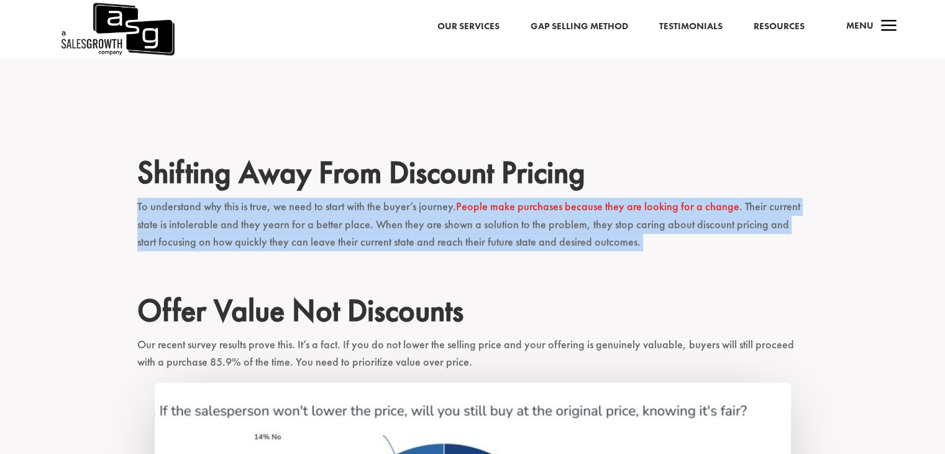
click at [281, 202] on p "To understand why this is true, we need to start with the buyer’s journey. Peop…" at bounding box center [472, 230] width 671 height 65
click at [291, 209] on p "To understand why this is true, we need to start with the buyer’s journey. Peop…" at bounding box center [472, 230] width 671 height 65
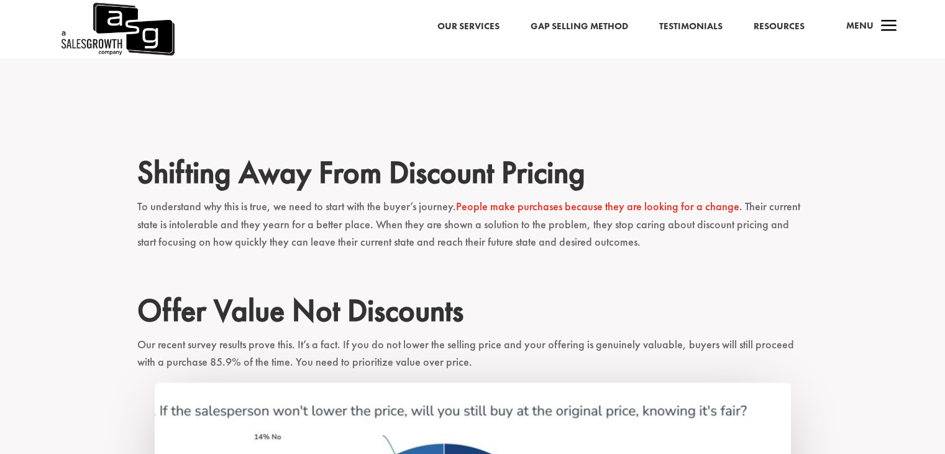
scroll to position [586, 0]
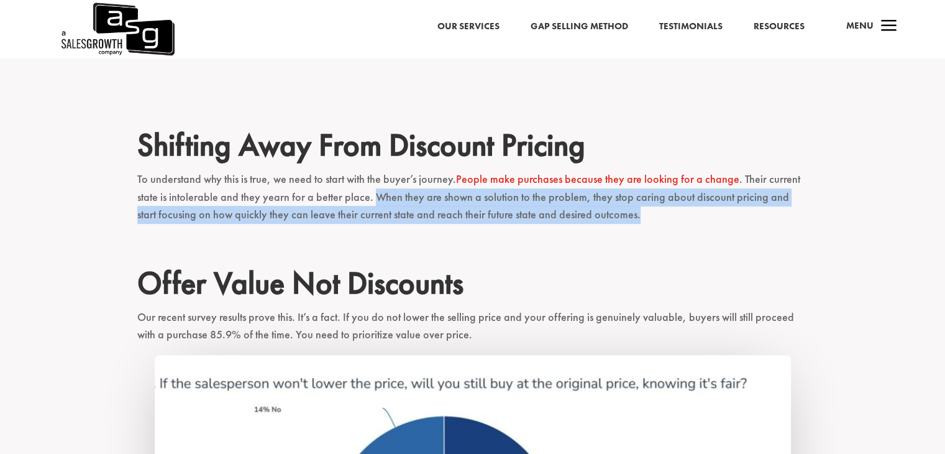
drag, startPoint x: 372, startPoint y: 195, endPoint x: 636, endPoint y: 231, distance: 266.6
click at [636, 231] on p "To understand why this is true, we need to start with the buyer’s journey. Peop…" at bounding box center [472, 202] width 671 height 65
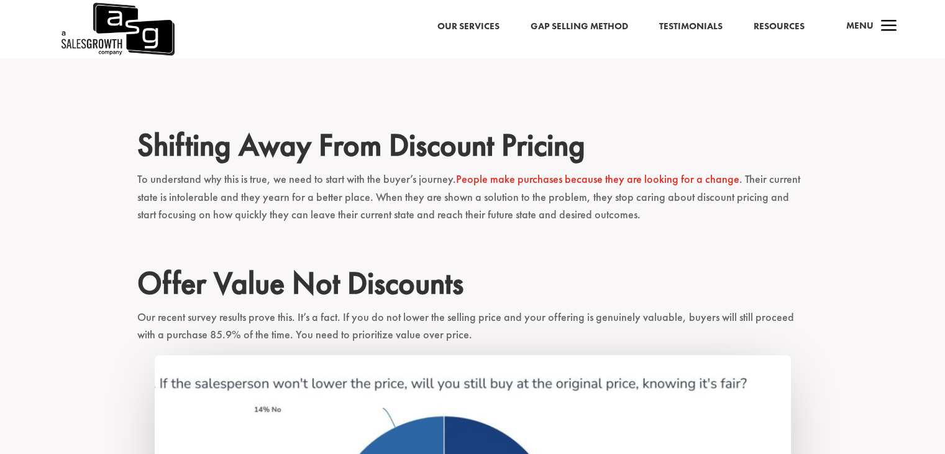
click at [404, 148] on h2 "Shifting Away From Discount Pricing" at bounding box center [472, 148] width 671 height 44
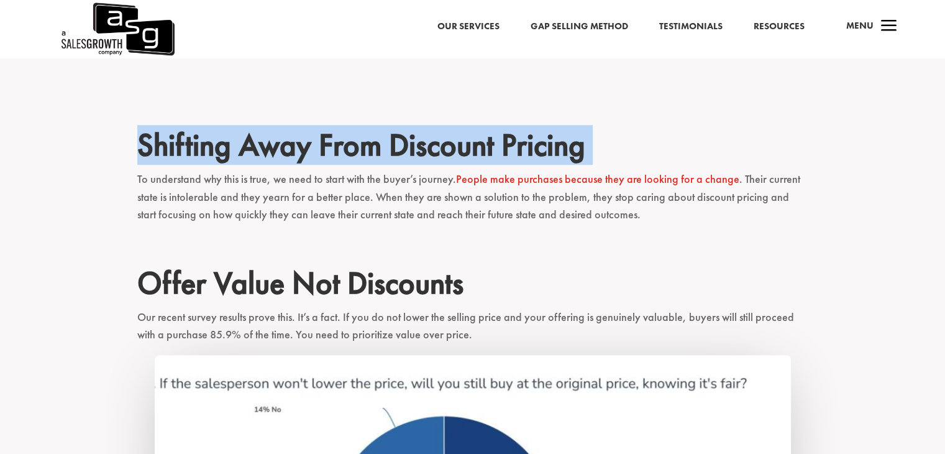
click at [404, 148] on h2 "Shifting Away From Discount Pricing" at bounding box center [472, 148] width 671 height 44
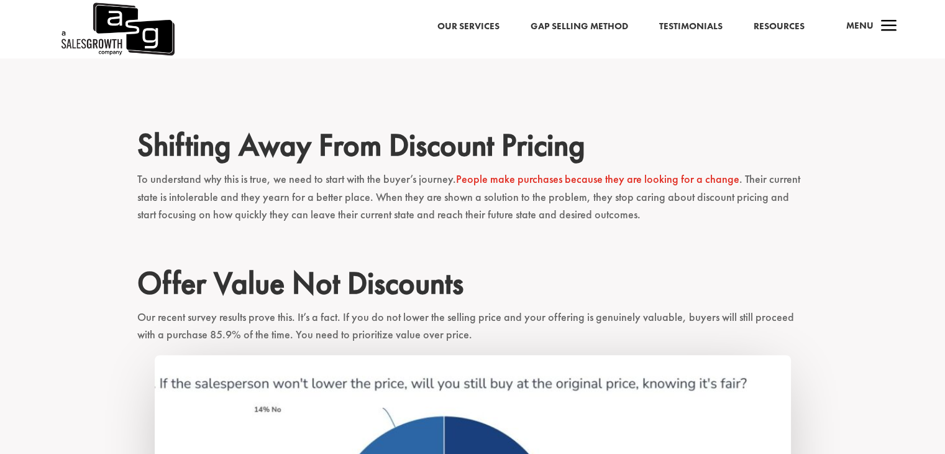
click at [394, 190] on p "To understand why this is true, we need to start with the buyer’s journey. Peop…" at bounding box center [472, 202] width 671 height 65
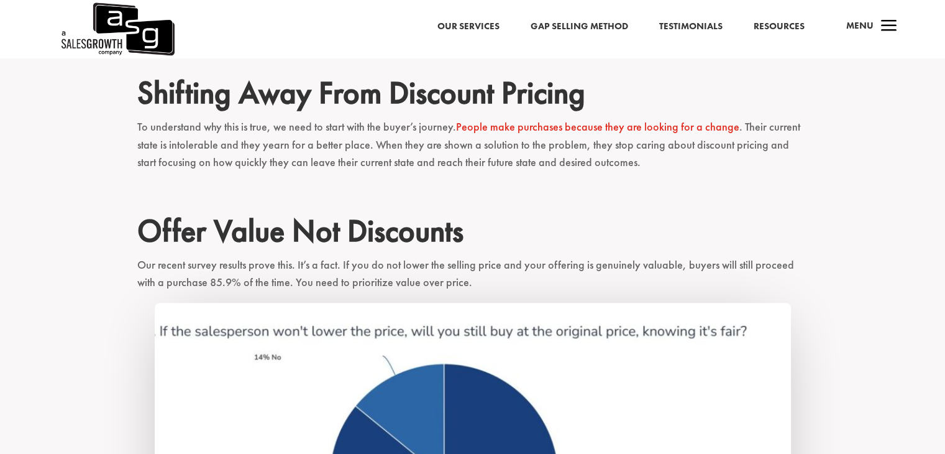
scroll to position [639, 0]
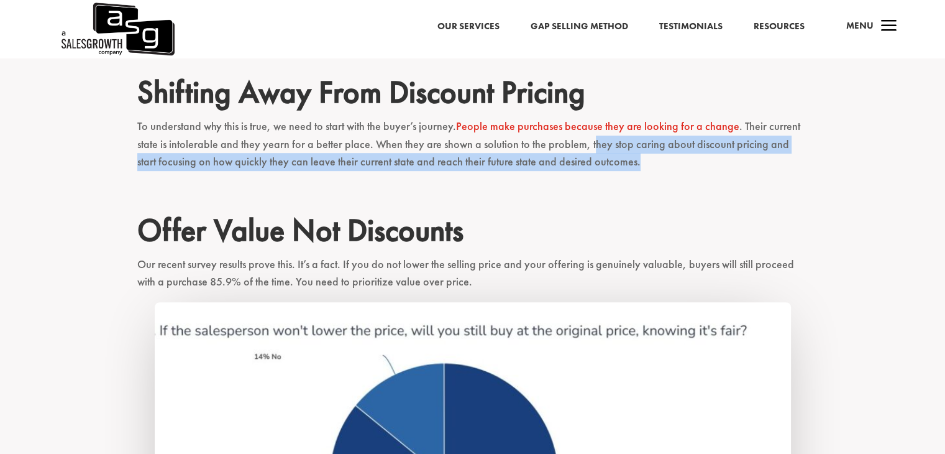
drag, startPoint x: 590, startPoint y: 147, endPoint x: 657, endPoint y: 179, distance: 73.7
click at [657, 179] on p "To understand why this is true, we need to start with the buyer’s journey. Peop…" at bounding box center [472, 149] width 671 height 65
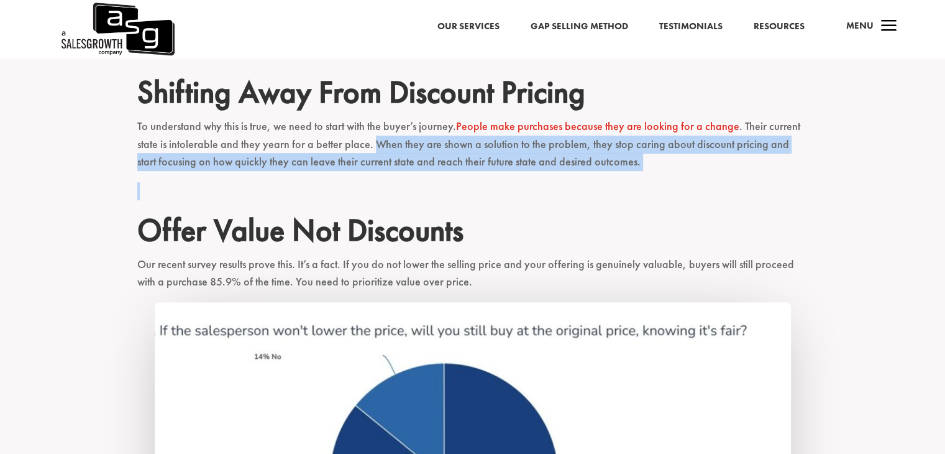
drag, startPoint x: 374, startPoint y: 145, endPoint x: 661, endPoint y: 188, distance: 291.0
click at [661, 188] on p at bounding box center [472, 196] width 671 height 29
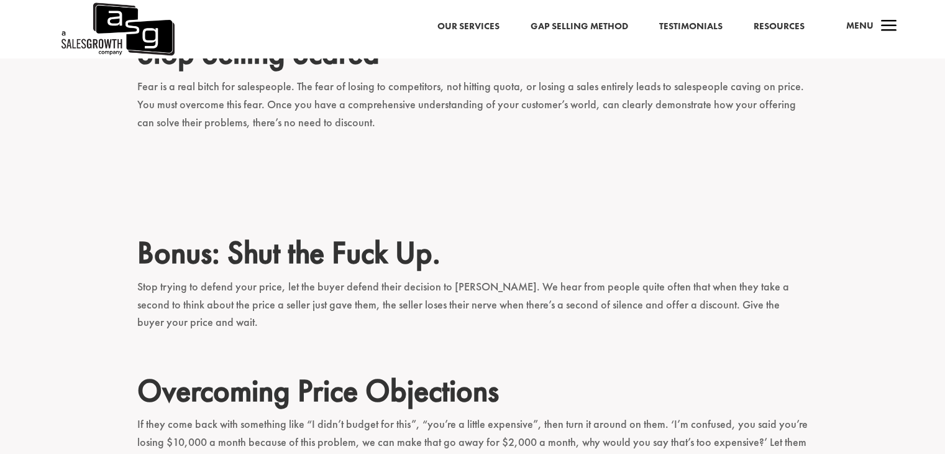
scroll to position [1536, 0]
click at [539, 289] on p "Stop trying to defend your price, let the buyer defend their decision to haggle…" at bounding box center [472, 310] width 671 height 65
click at [553, 301] on p "Stop trying to defend your price, let the buyer defend their decision to haggle…" at bounding box center [472, 310] width 671 height 65
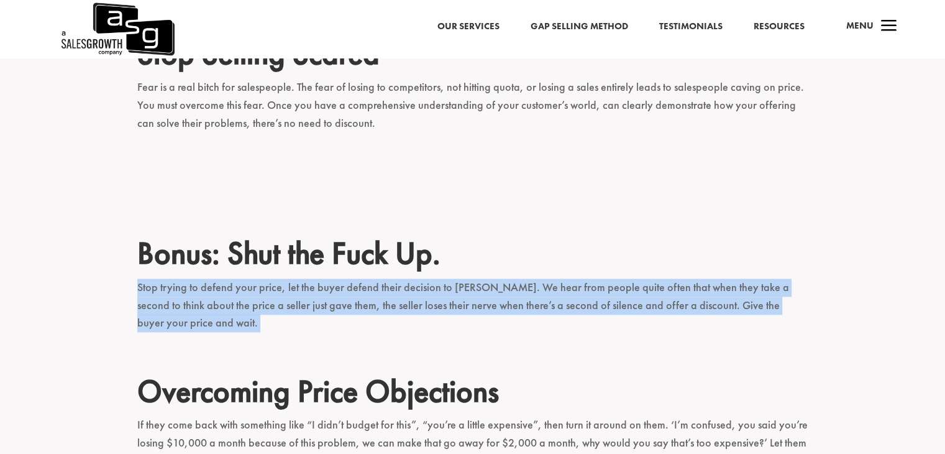
click at [553, 301] on p "Stop trying to defend your price, let the buyer defend their decision to haggle…" at bounding box center [472, 310] width 671 height 65
click at [562, 324] on p "Stop trying to defend your price, let the buyer defend their decision to haggle…" at bounding box center [472, 310] width 671 height 65
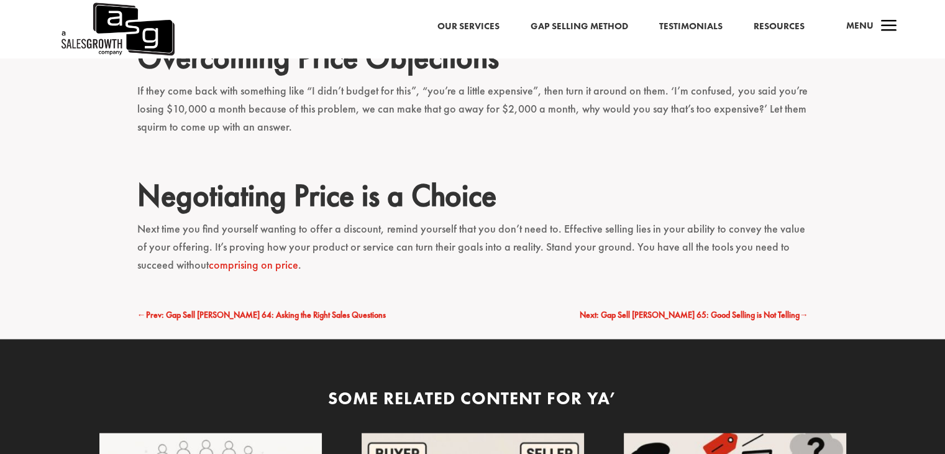
scroll to position [1870, 0]
click at [721, 315] on span "Next: Gap Sell Keenan 65: Good Selling is Not Telling" at bounding box center [690, 314] width 220 height 11
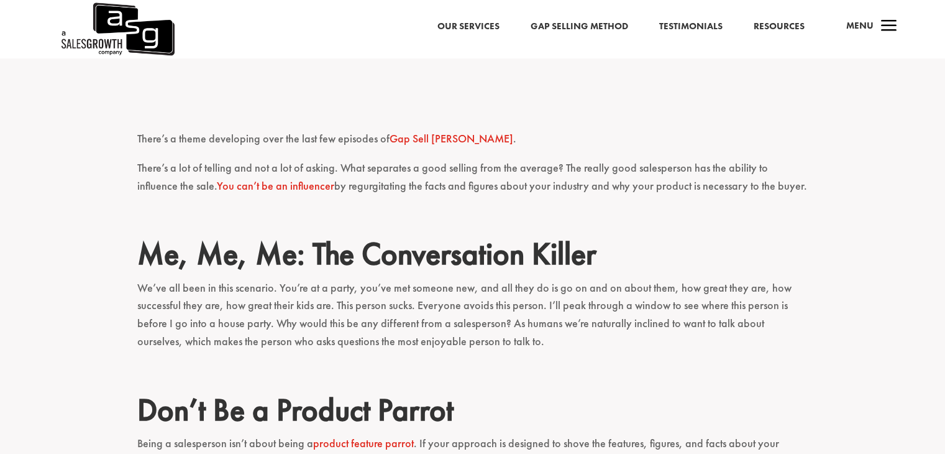
scroll to position [785, 0]
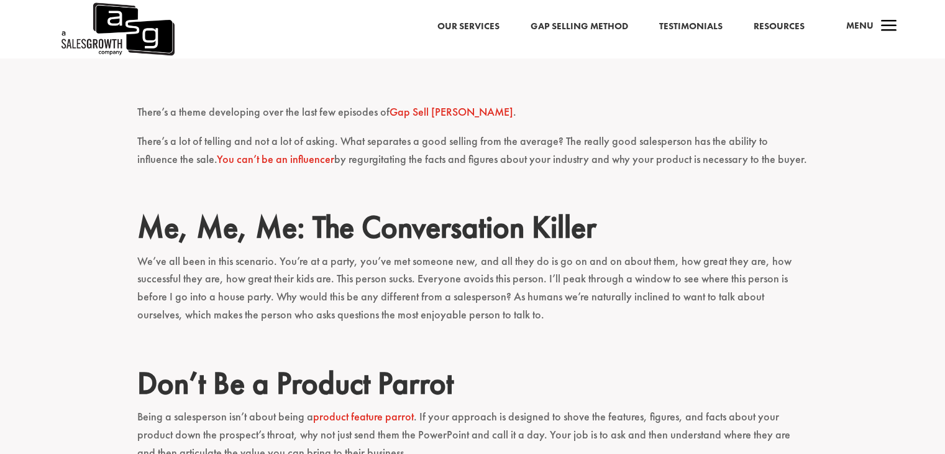
click at [482, 209] on h2 "Me, Me, Me: The Conversation Killer" at bounding box center [472, 230] width 671 height 44
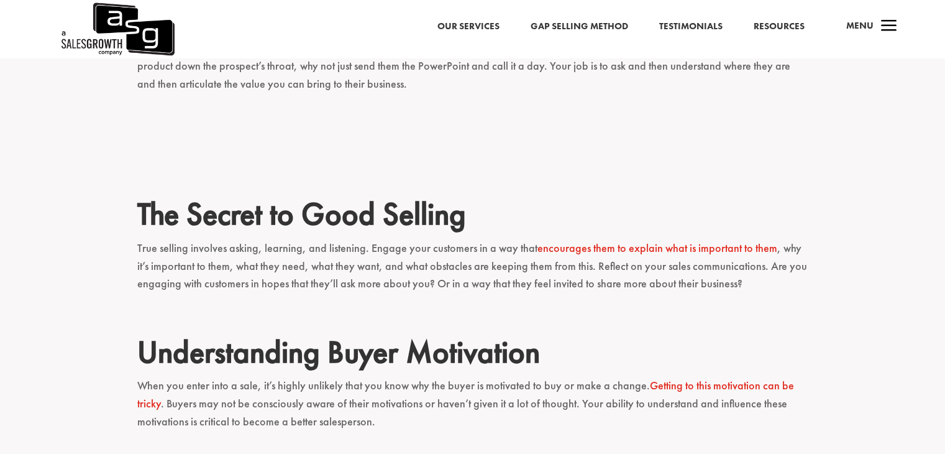
scroll to position [1275, 0]
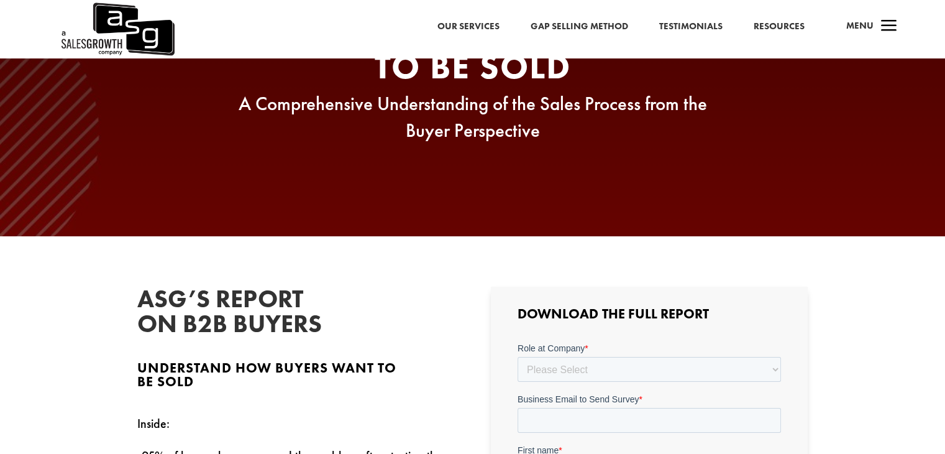
scroll to position [241, 0]
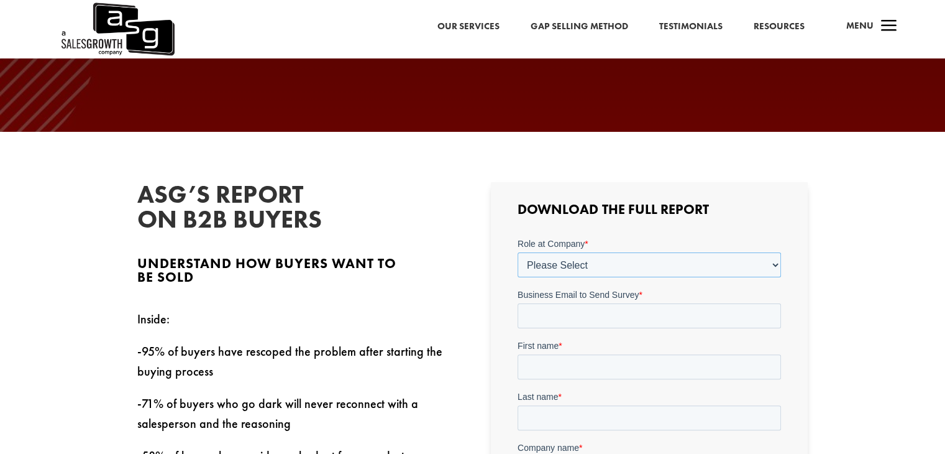
click at [582, 262] on select "Please Select C-Level (CRO, CSO, etc) Senior Leadership (VP of Sales, VP of Ena…" at bounding box center [650, 264] width 264 height 25
select select "Individual Contributor (AE, SDR, CSM, etc)"
click at [518, 252] on select "Please Select C-Level (CRO, CSO, etc) Senior Leadership (VP of Sales, VP of Ena…" at bounding box center [650, 264] width 264 height 25
click at [582, 308] on input "Business Email to Send Survey *" at bounding box center [650, 315] width 264 height 25
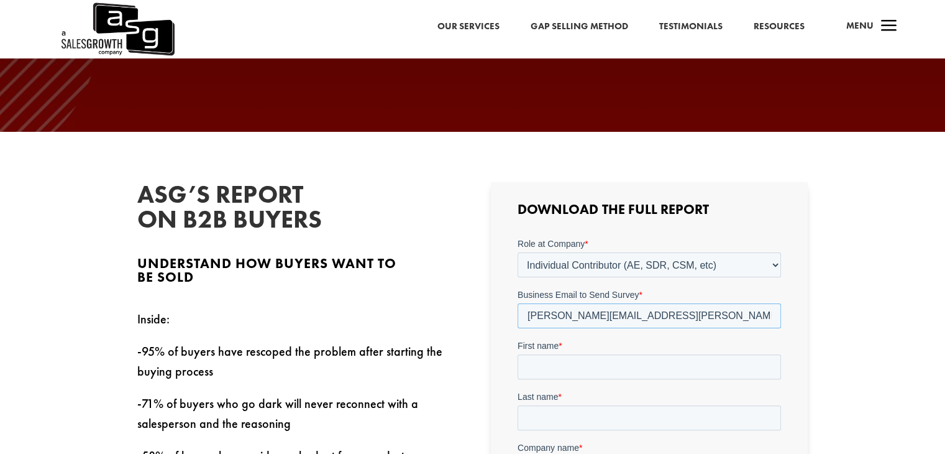
type input "murtuza.jafri@azenta.com"
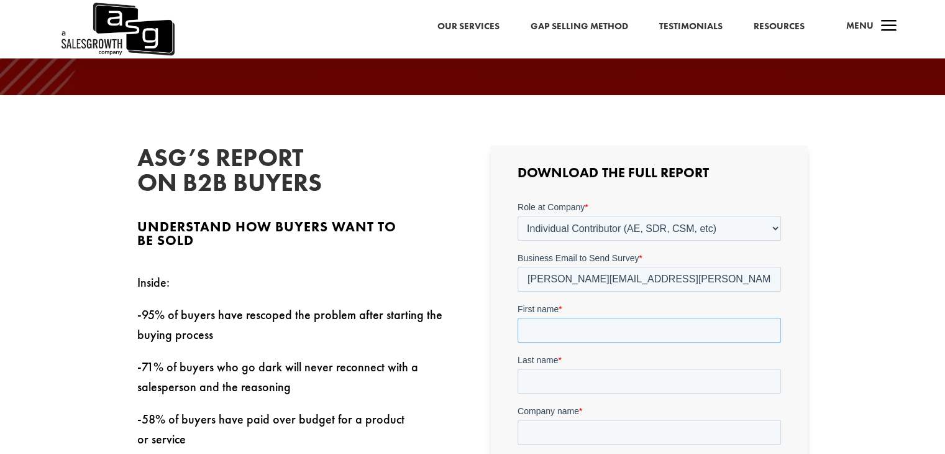
click at [700, 321] on input "First name *" at bounding box center [650, 330] width 264 height 25
type input "Murtuza"
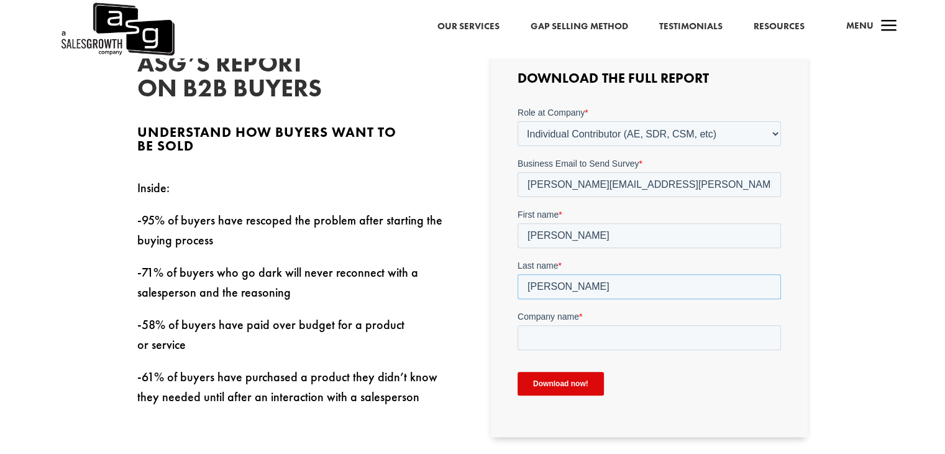
scroll to position [373, 0]
type input "Jafri"
click at [621, 337] on input "Company name *" at bounding box center [650, 336] width 264 height 25
type input "Azenta"
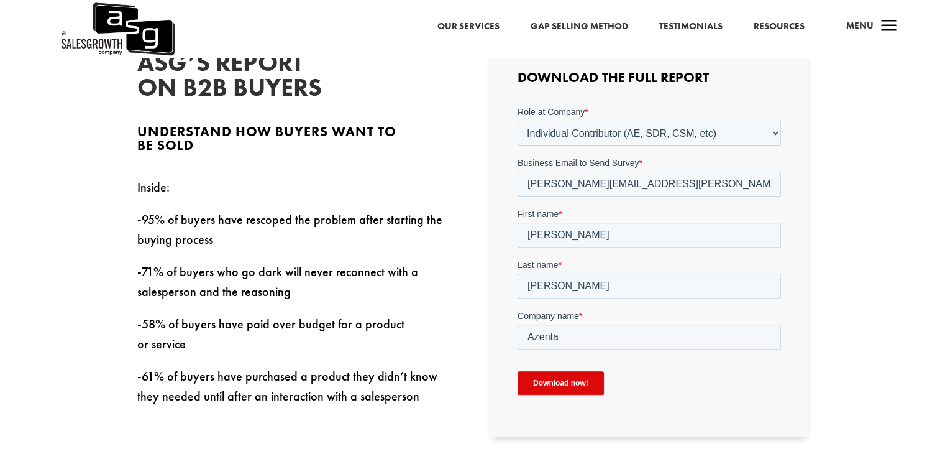
click at [555, 380] on input "Download now!" at bounding box center [561, 383] width 86 height 24
